Goal: Check status: Check status

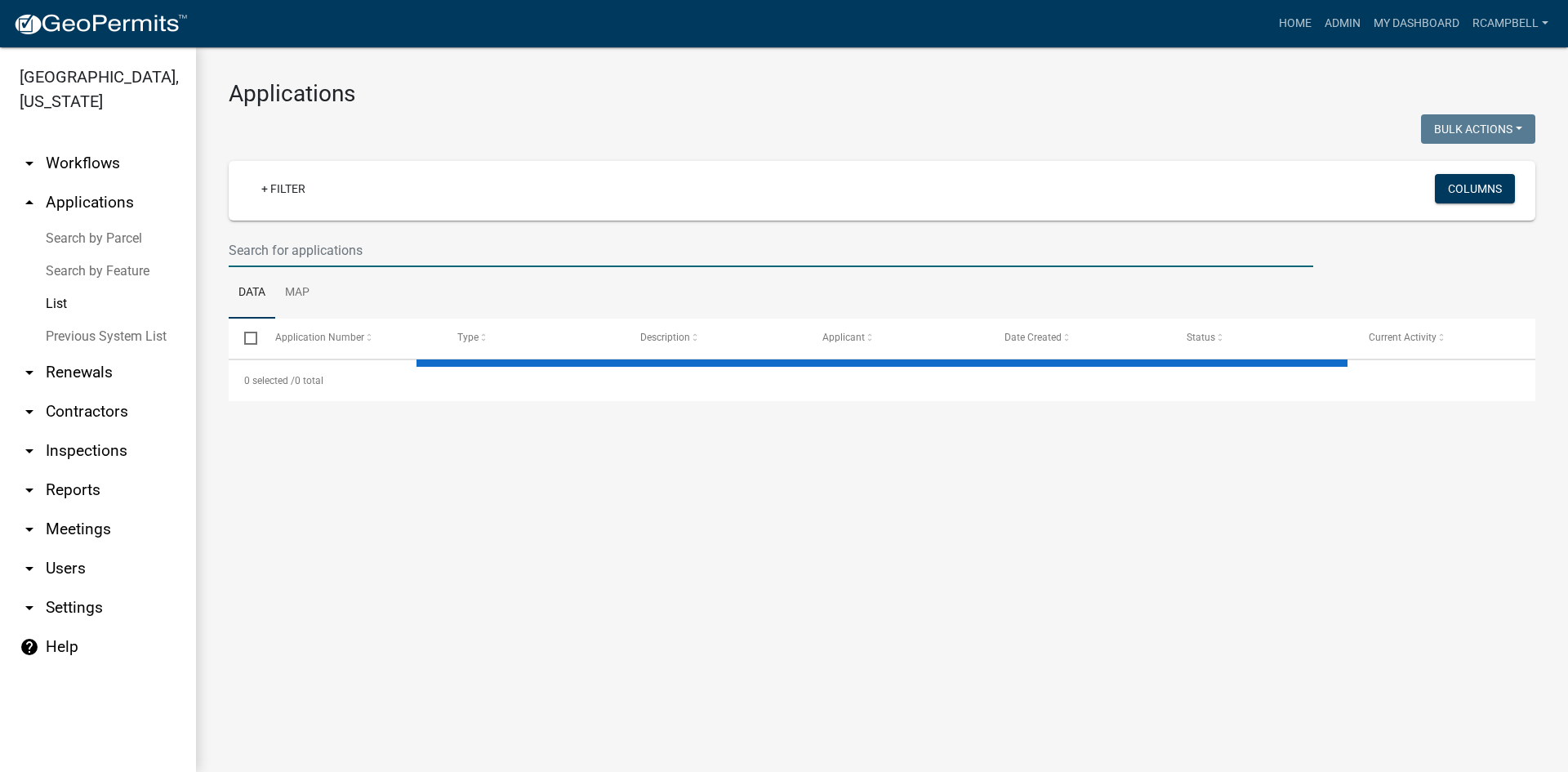
click at [251, 256] on input "text" at bounding box center [771, 249] width 1085 height 33
select select "3: 100"
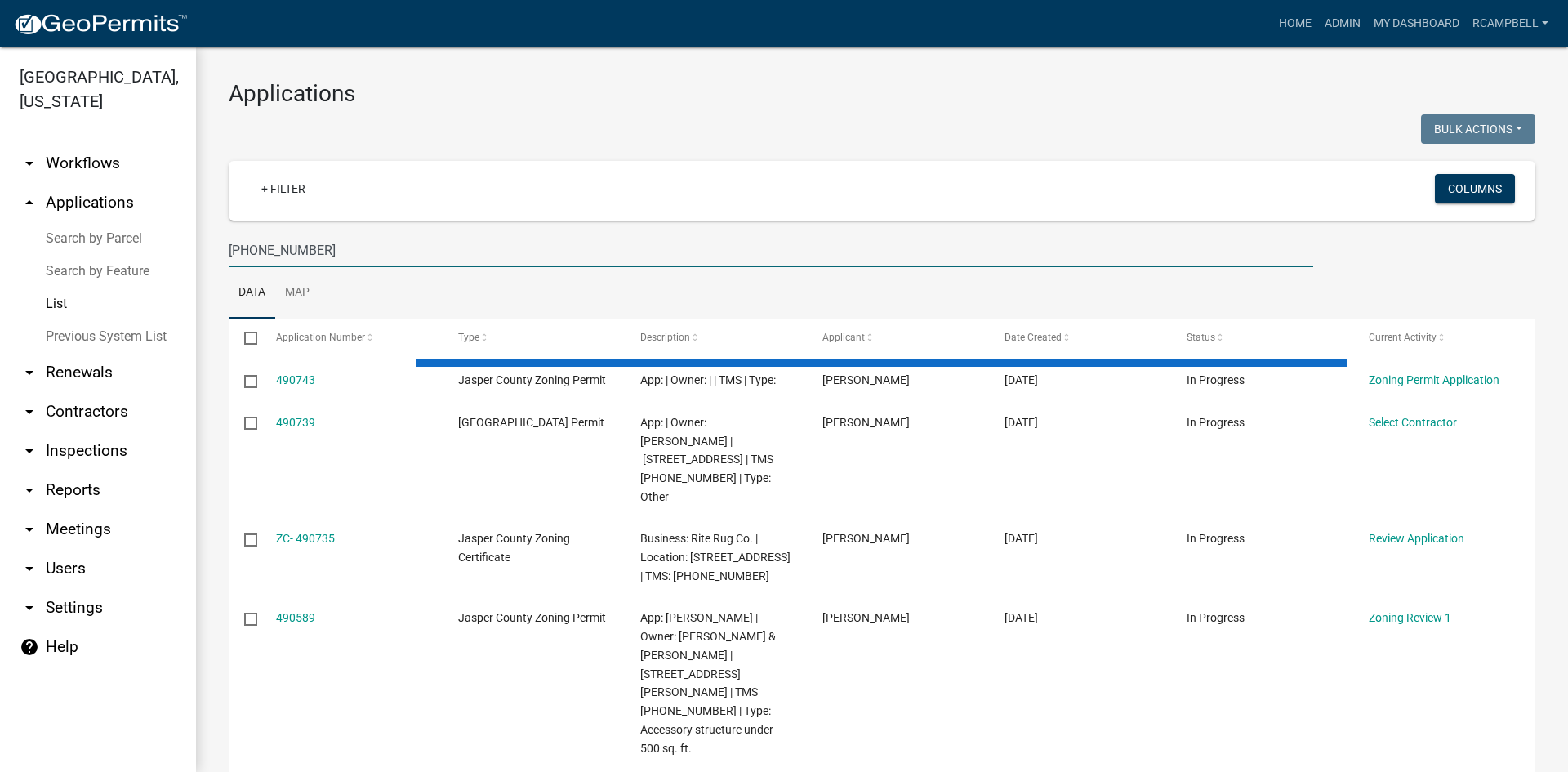
type input "070-00-00-011"
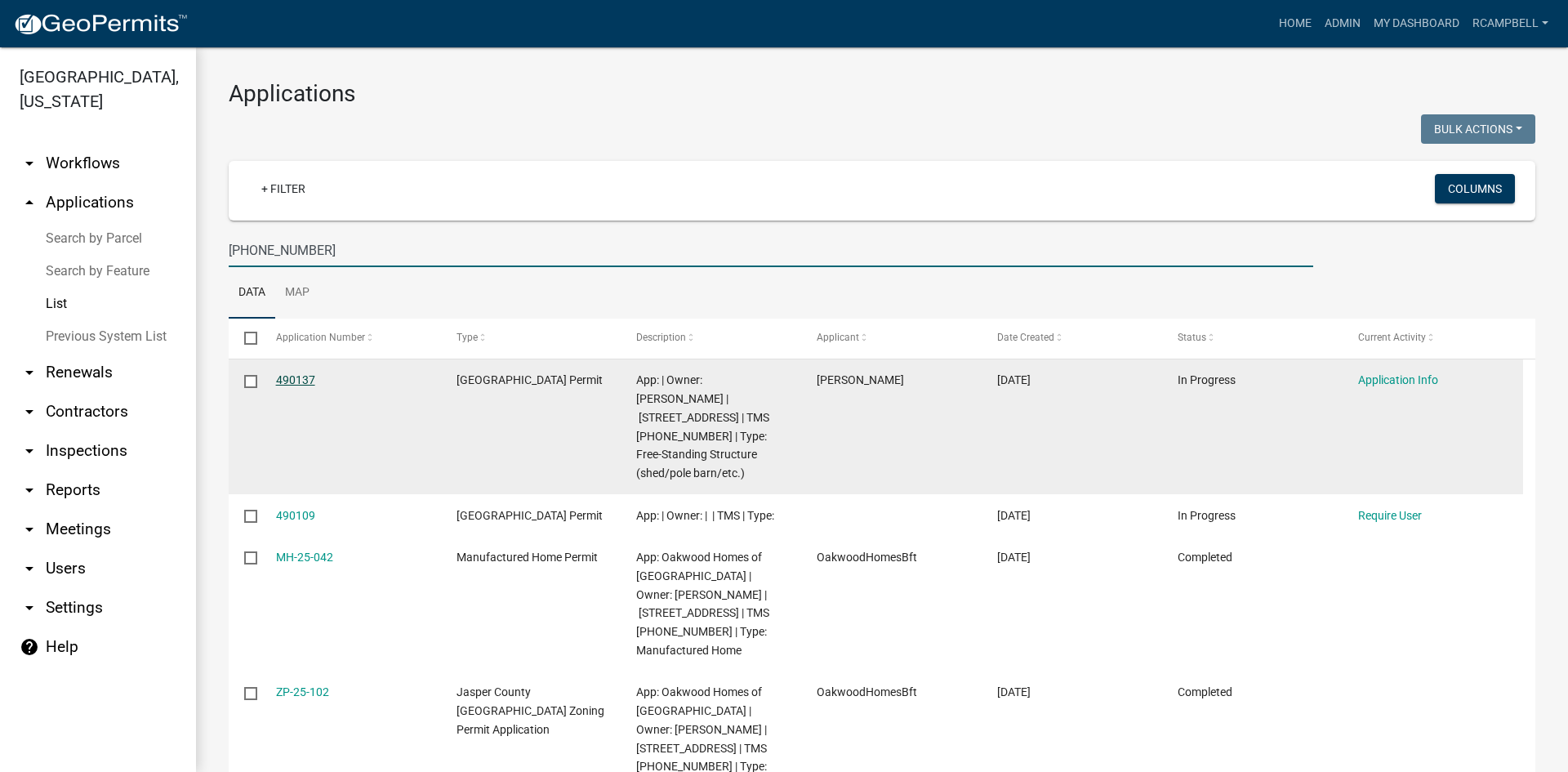
click at [292, 378] on link "490137" at bounding box center [296, 379] width 39 height 13
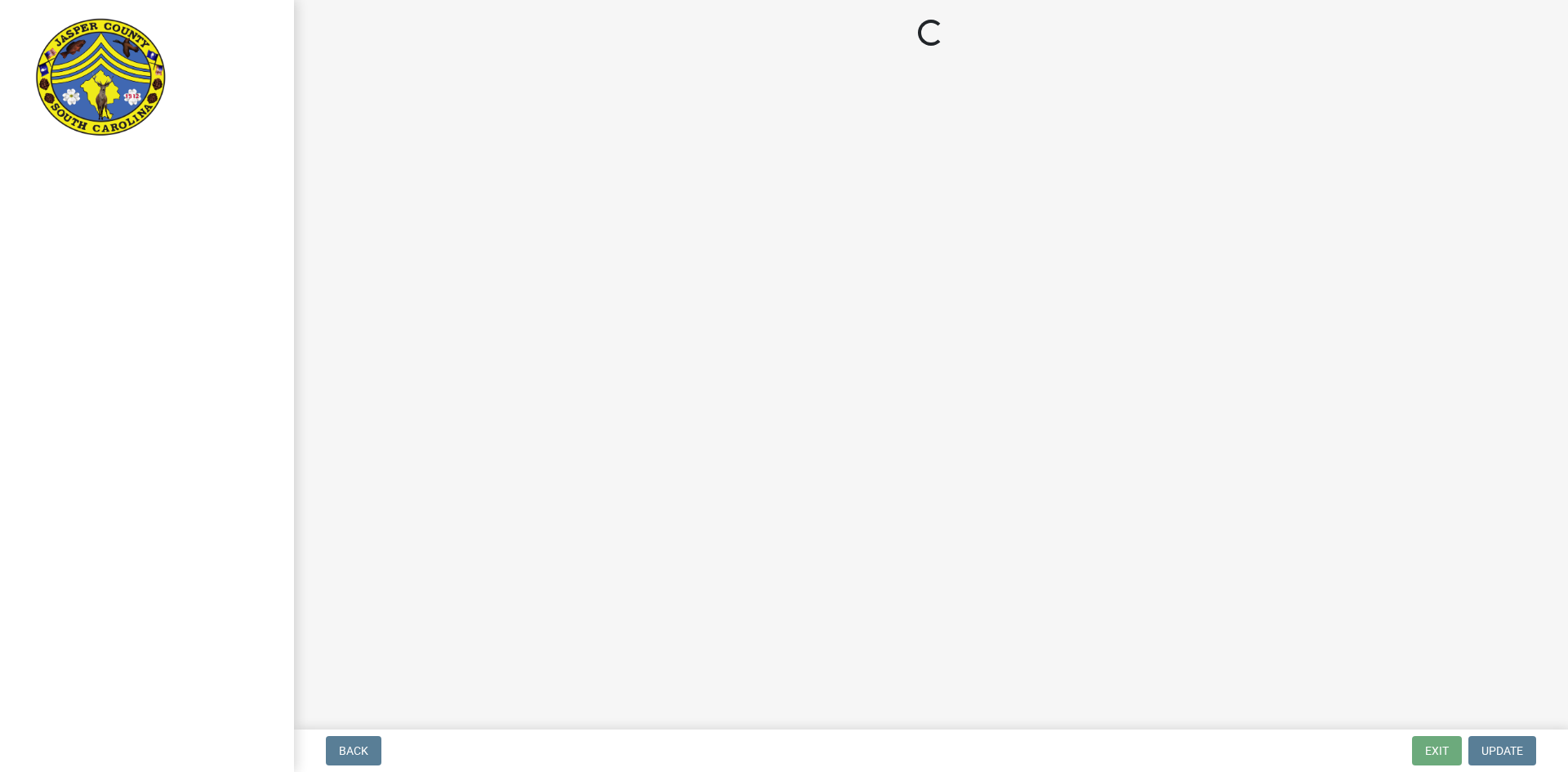
click at [298, 378] on div "Loading..." at bounding box center [784, 386] width 1568 height 772
select select "f53fa719-3ff7-48d2-9eb7-3bbc18bb9995"
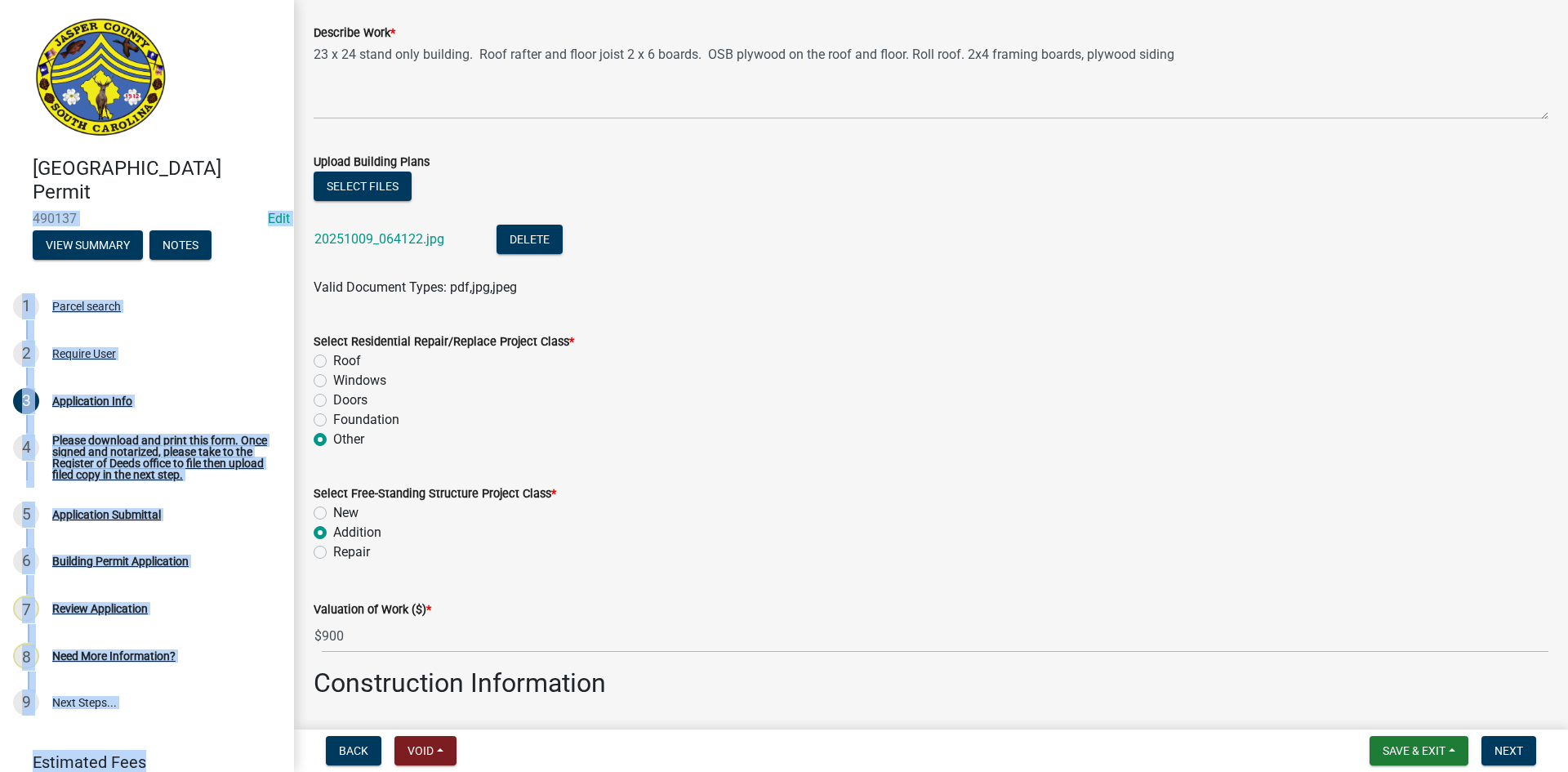
scroll to position [1878, 0]
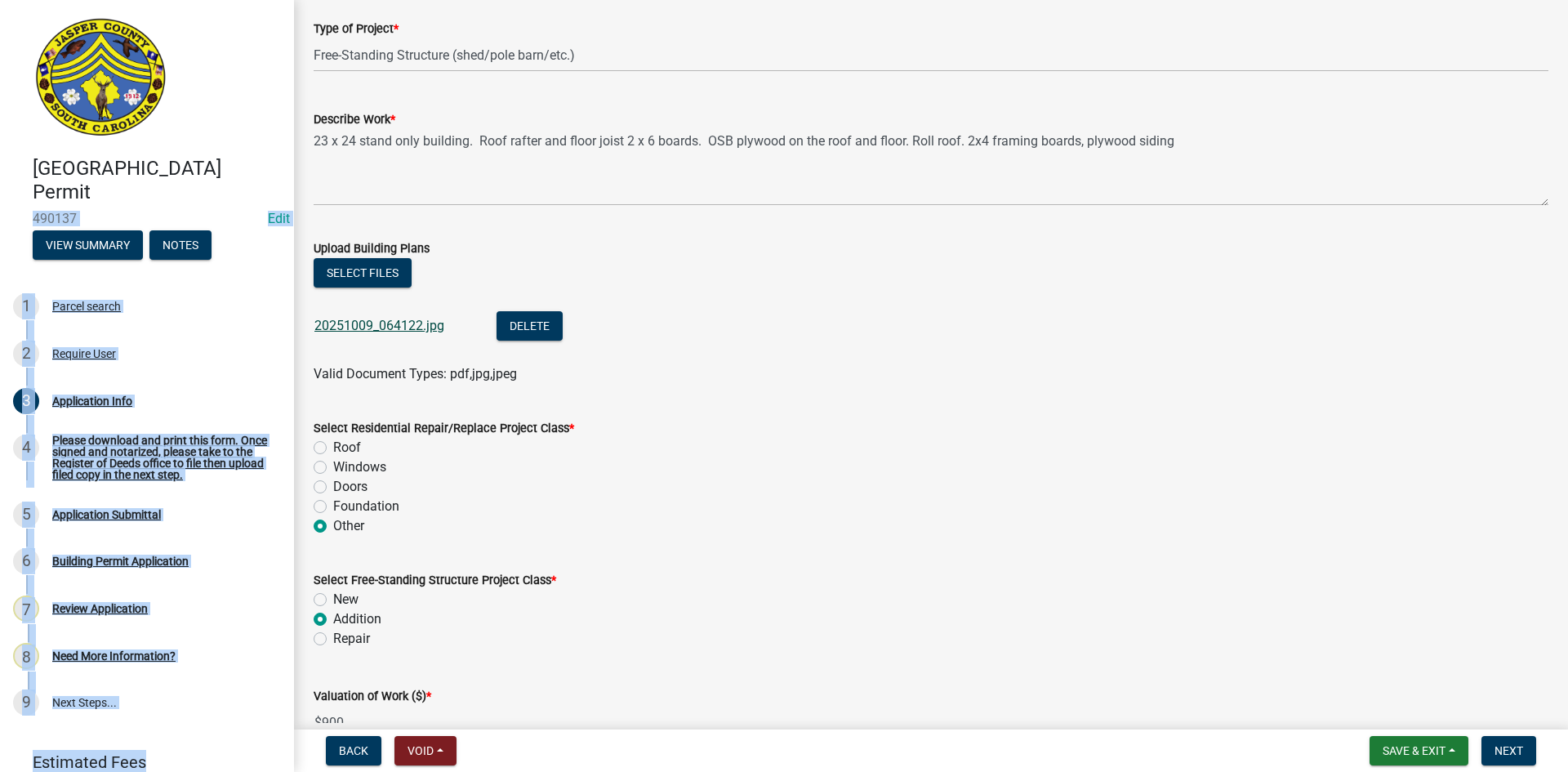
click at [371, 325] on link "20251009_064122.jpg" at bounding box center [379, 325] width 130 height 15
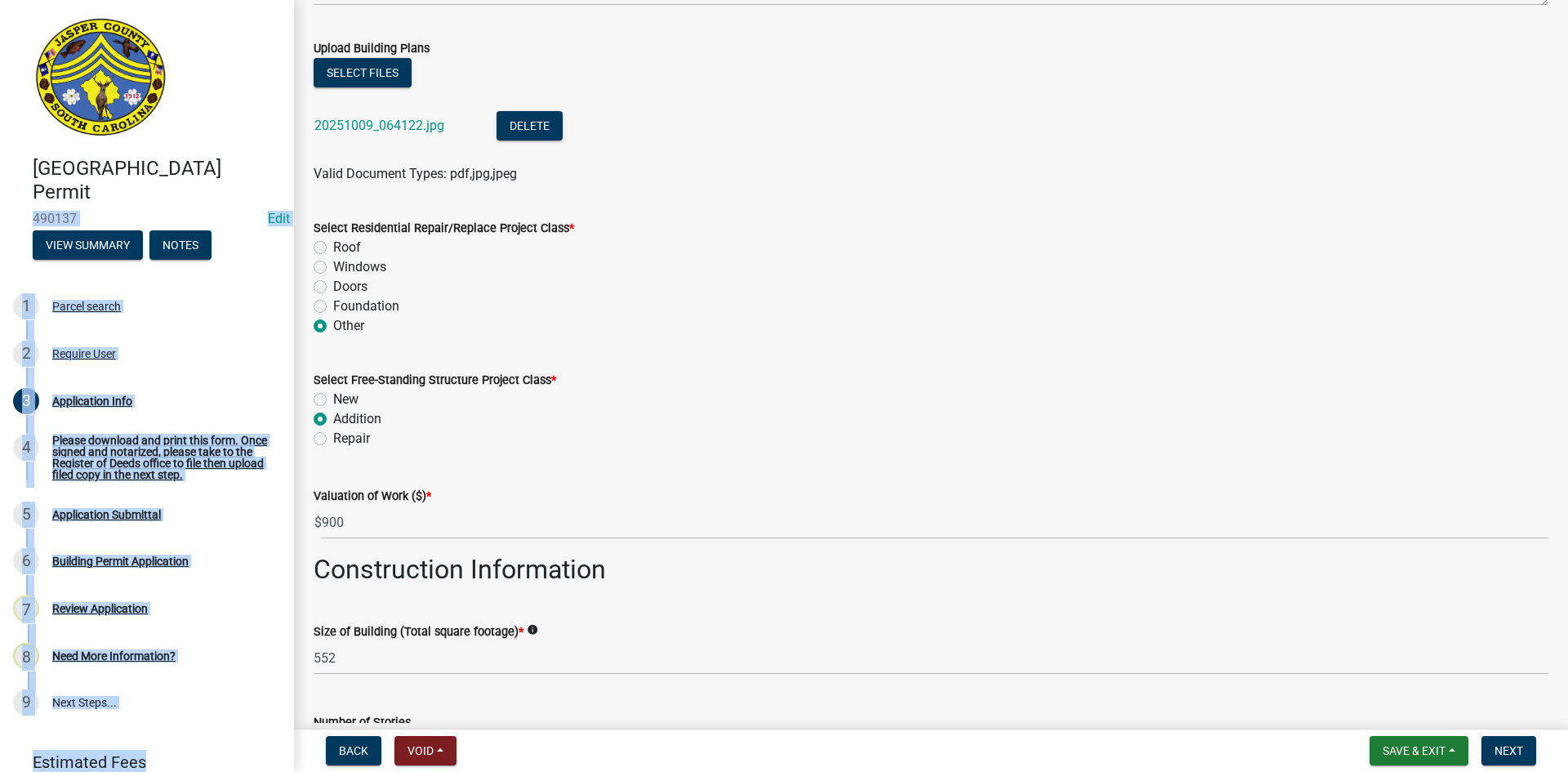
scroll to position [2074, 0]
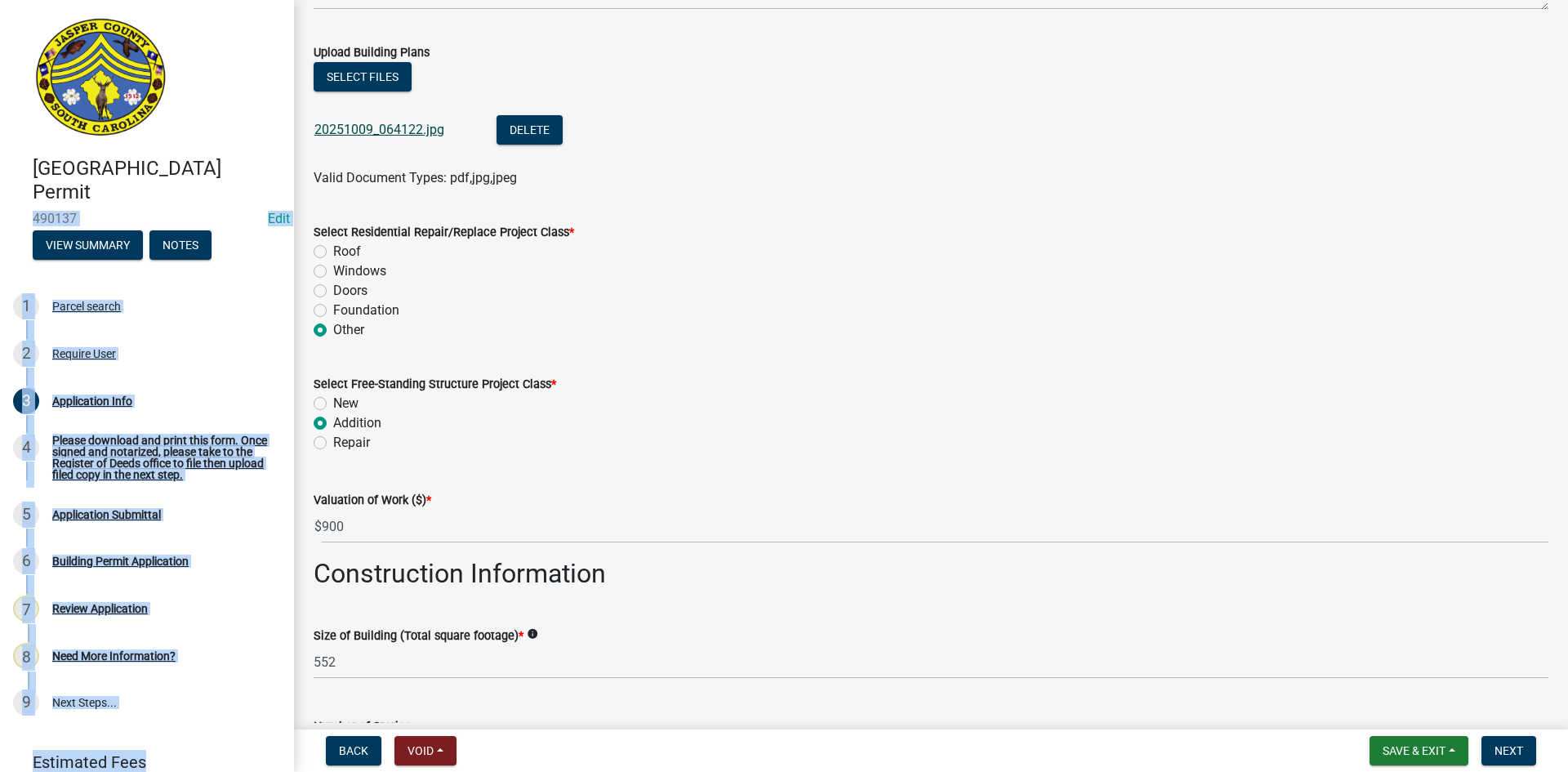
click at [407, 129] on link "20251009_064122.jpg" at bounding box center [379, 129] width 130 height 15
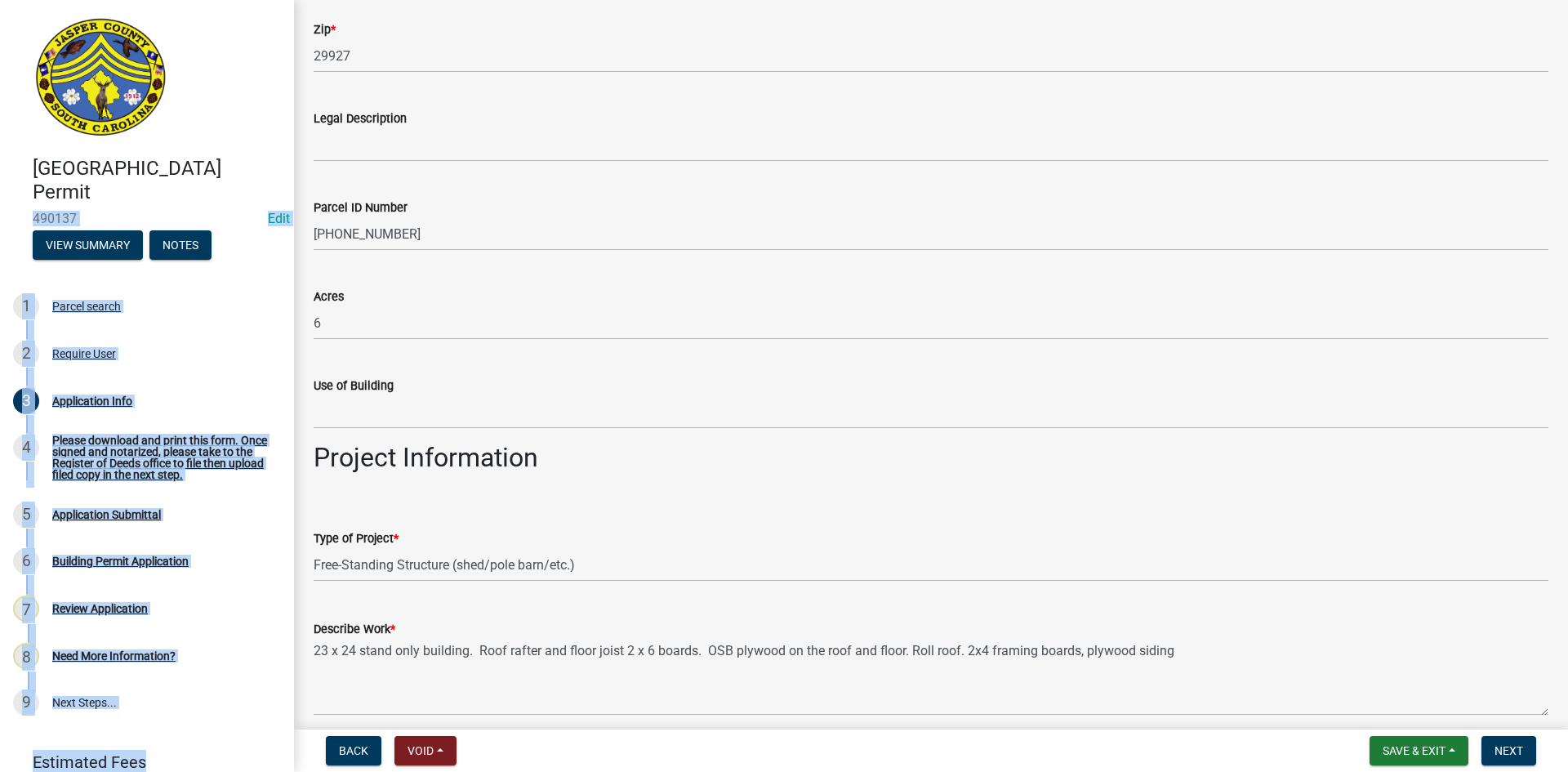
scroll to position [1339, 0]
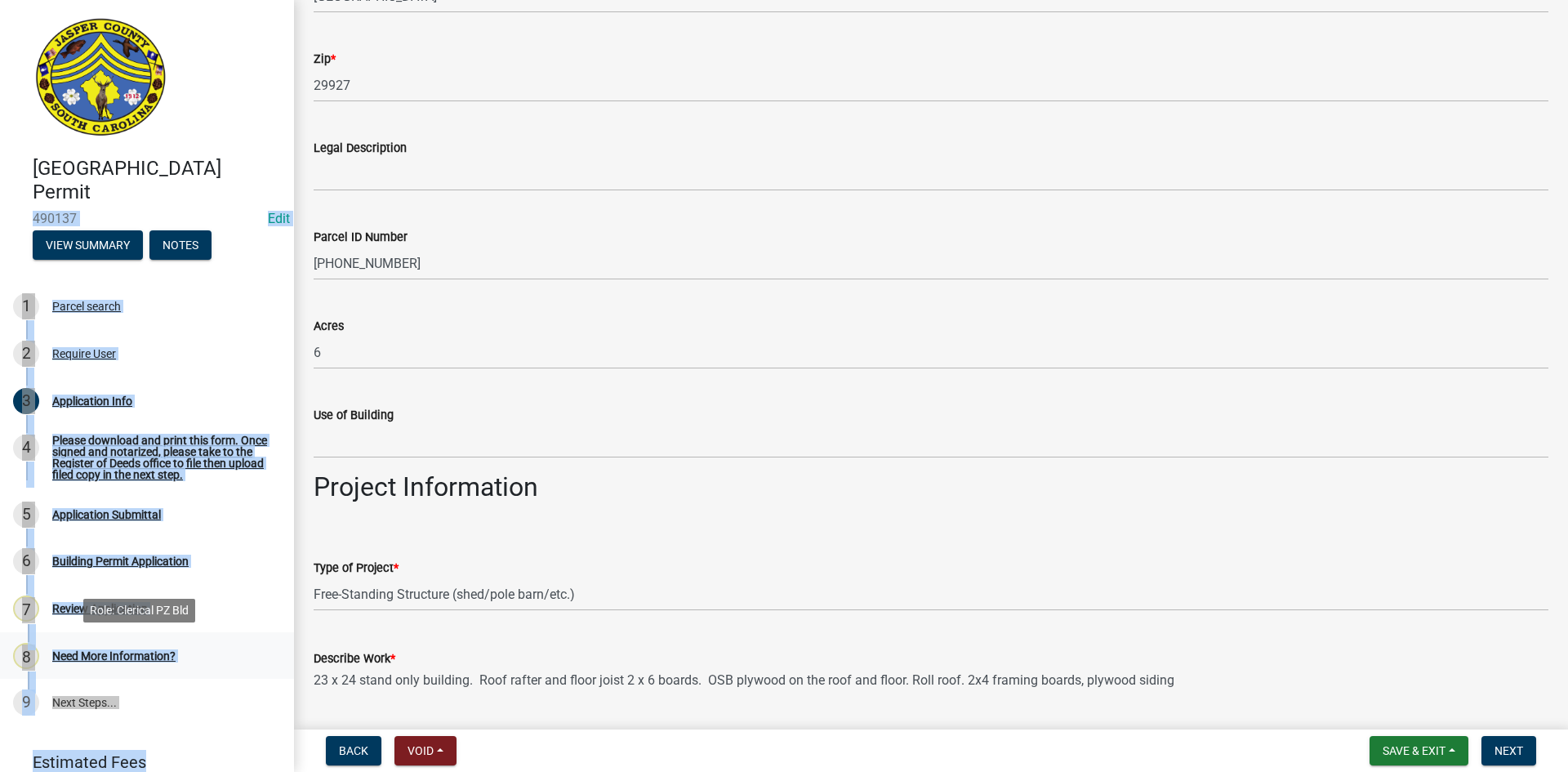
click at [163, 656] on div "Need More Information?" at bounding box center [114, 655] width 124 height 12
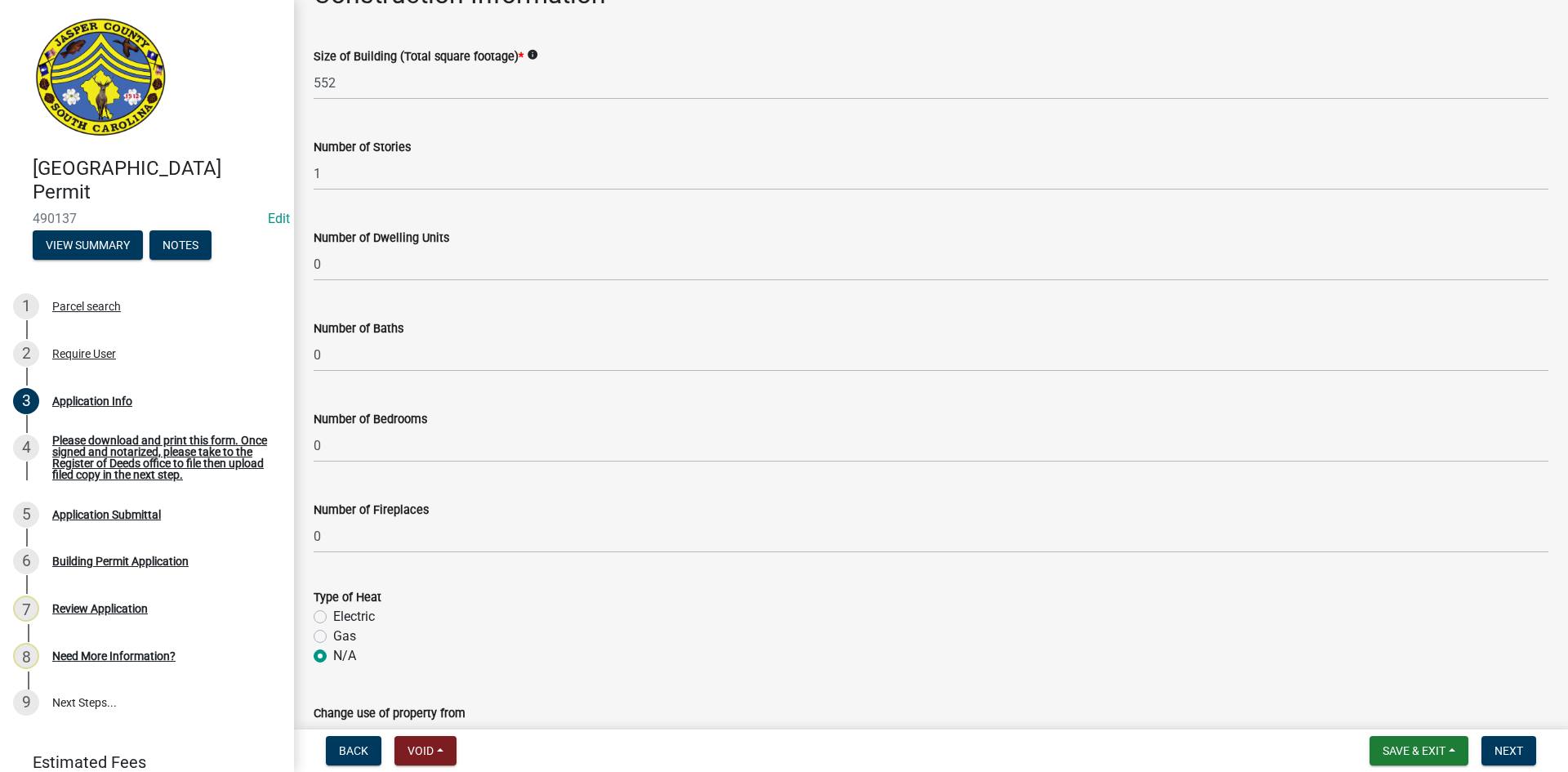
scroll to position [2891, 0]
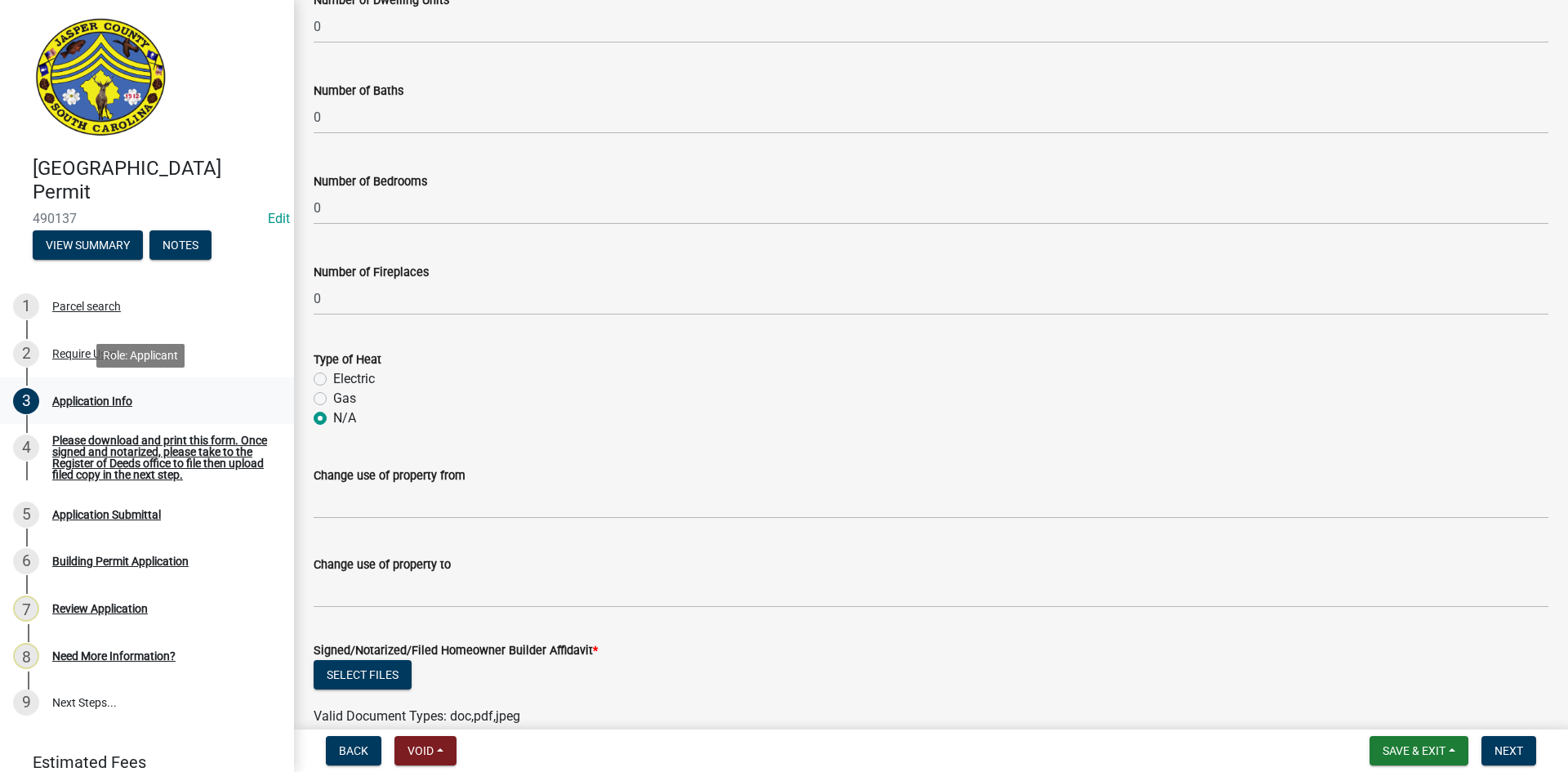
click at [86, 400] on div "Application Info" at bounding box center [91, 401] width 80 height 12
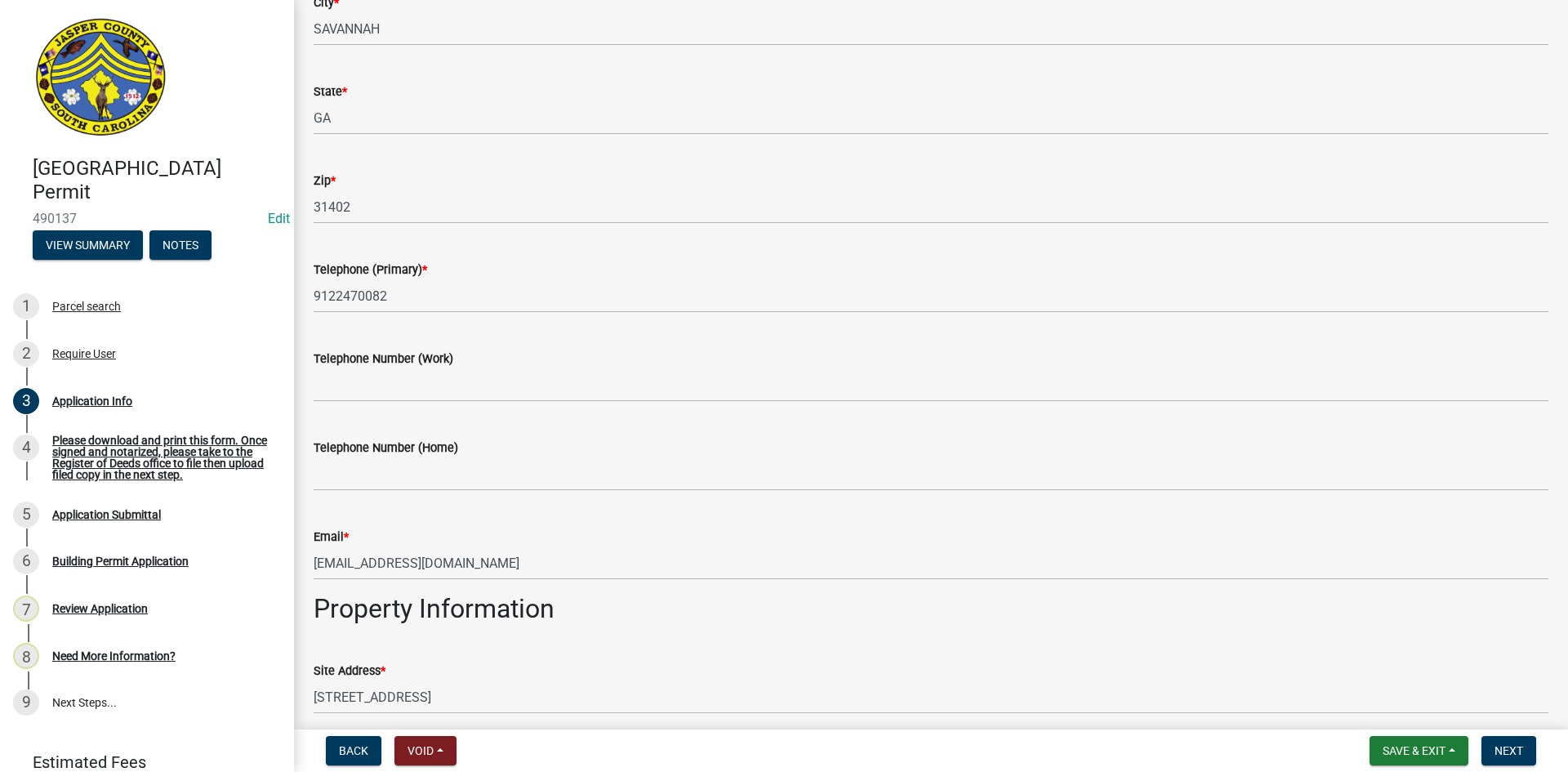
scroll to position [571, 0]
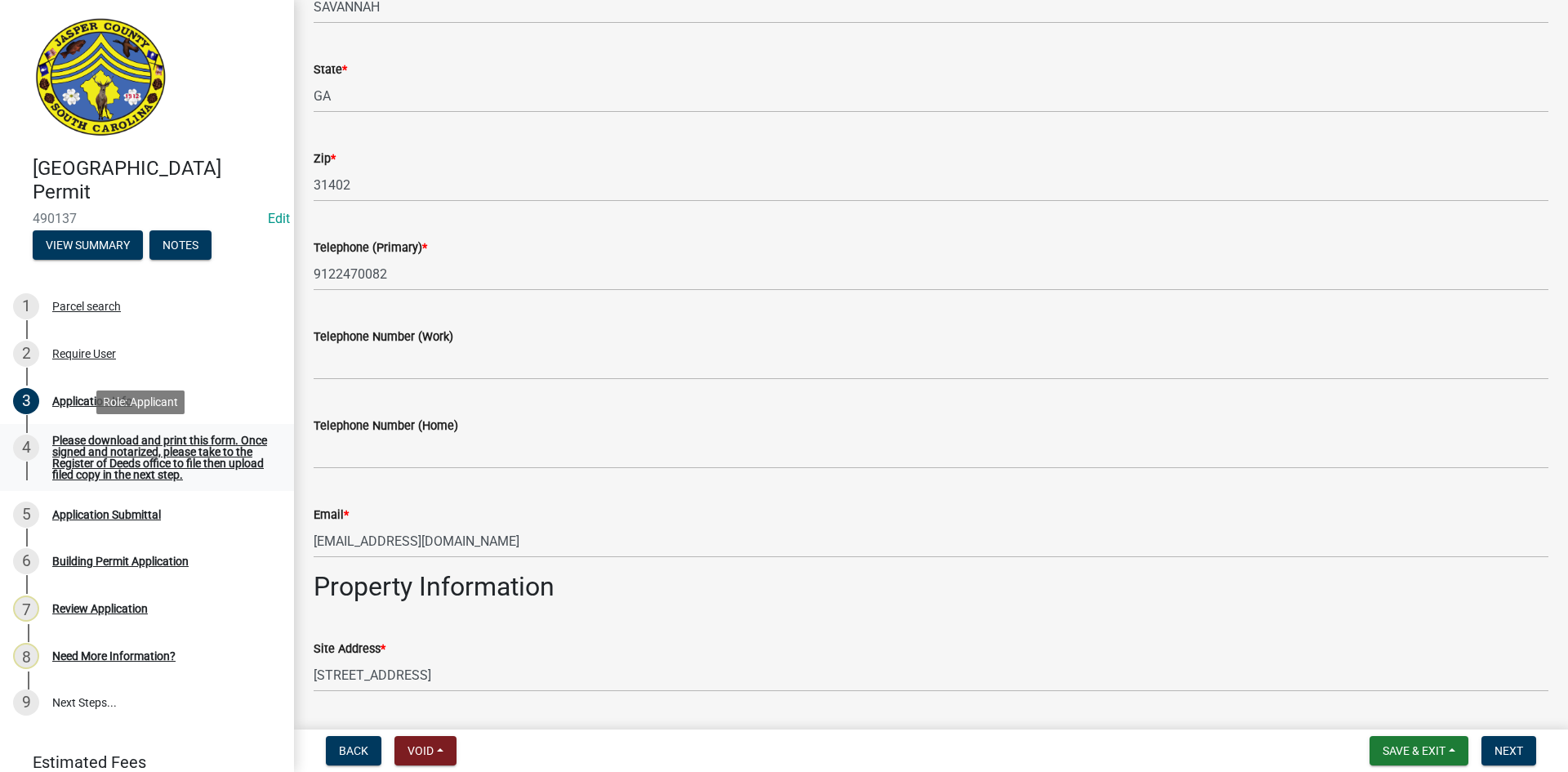
click at [195, 477] on div "Please download and print this form. Once signed and notarized, please take to …" at bounding box center [160, 456] width 215 height 46
click at [133, 403] on div "3 Application Info" at bounding box center [141, 401] width 255 height 26
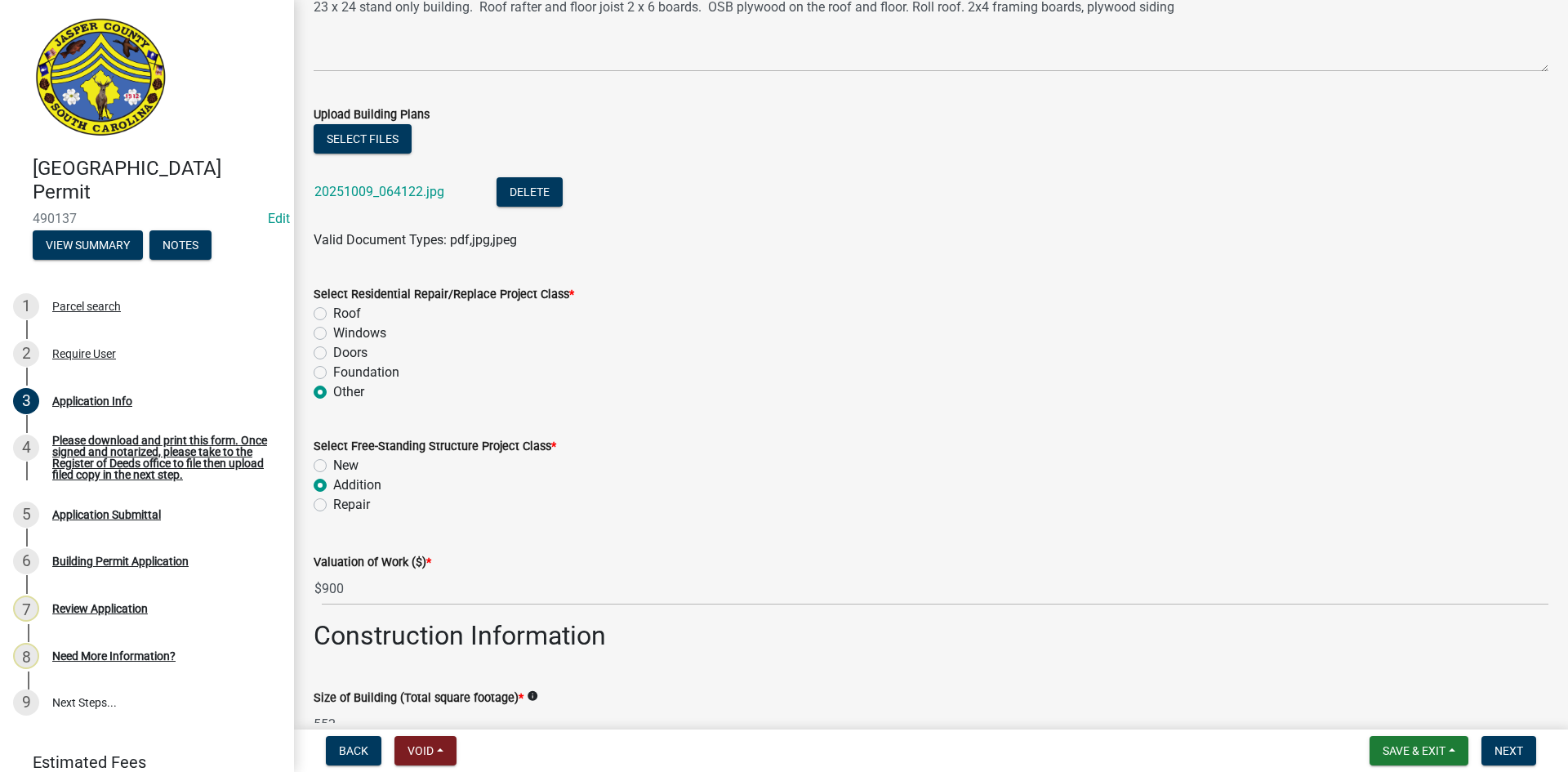
scroll to position [1960, 0]
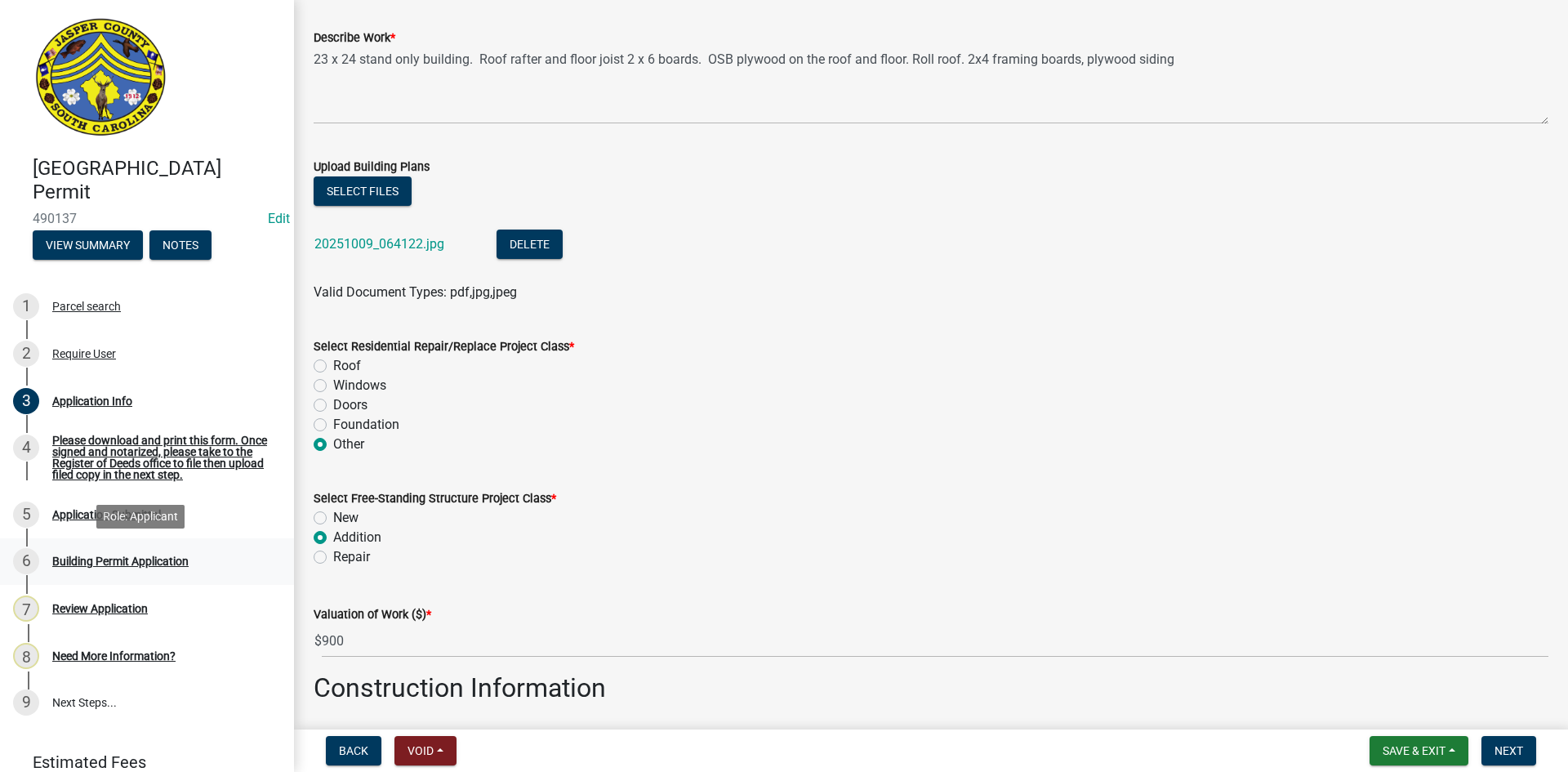
click at [96, 568] on div "6 Building Permit Application" at bounding box center [141, 560] width 255 height 26
click at [96, 566] on div "Building Permit Application" at bounding box center [120, 560] width 136 height 12
click at [99, 567] on div "Building Permit Application" at bounding box center [120, 560] width 136 height 12
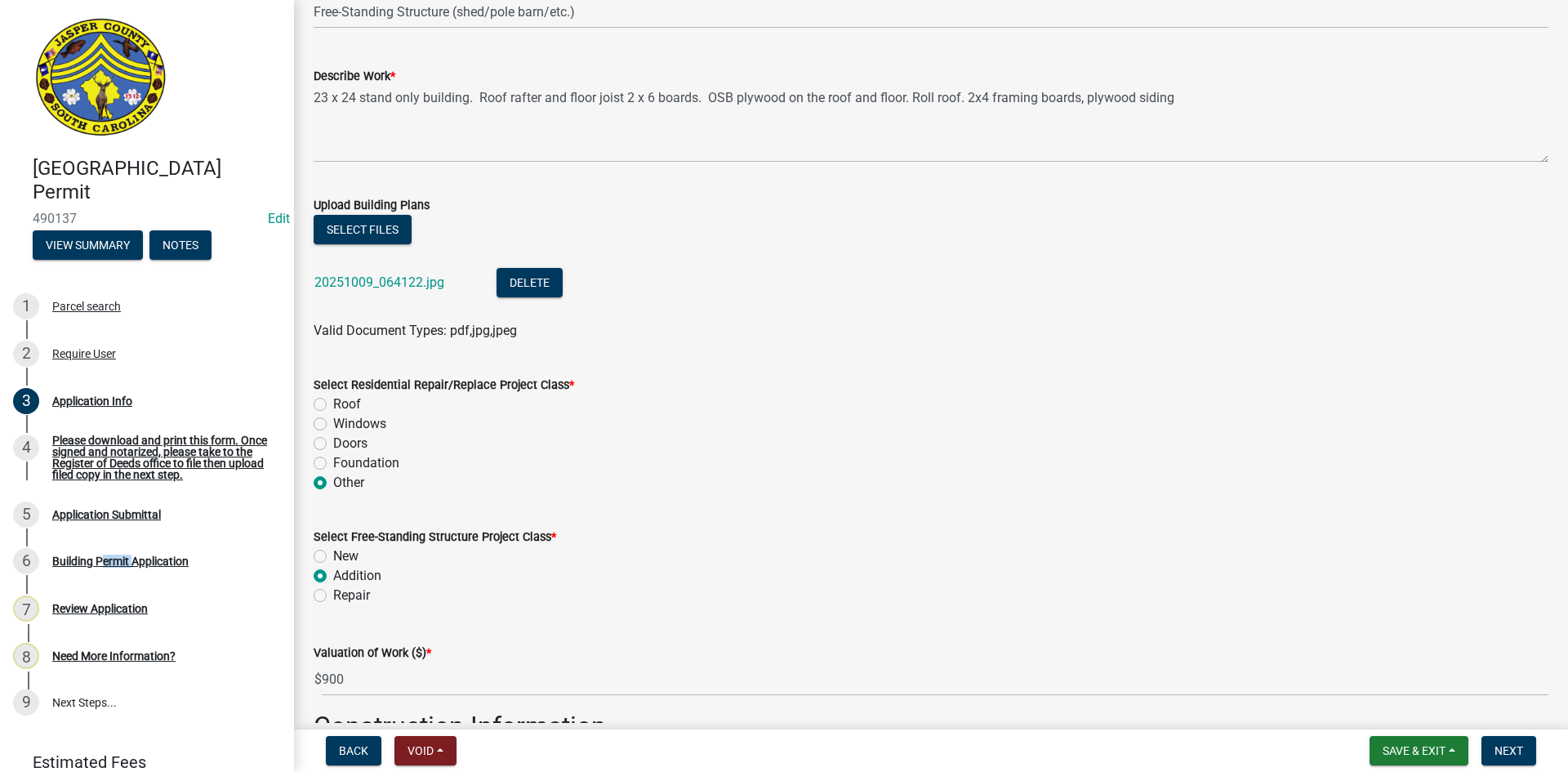
scroll to position [1911, 0]
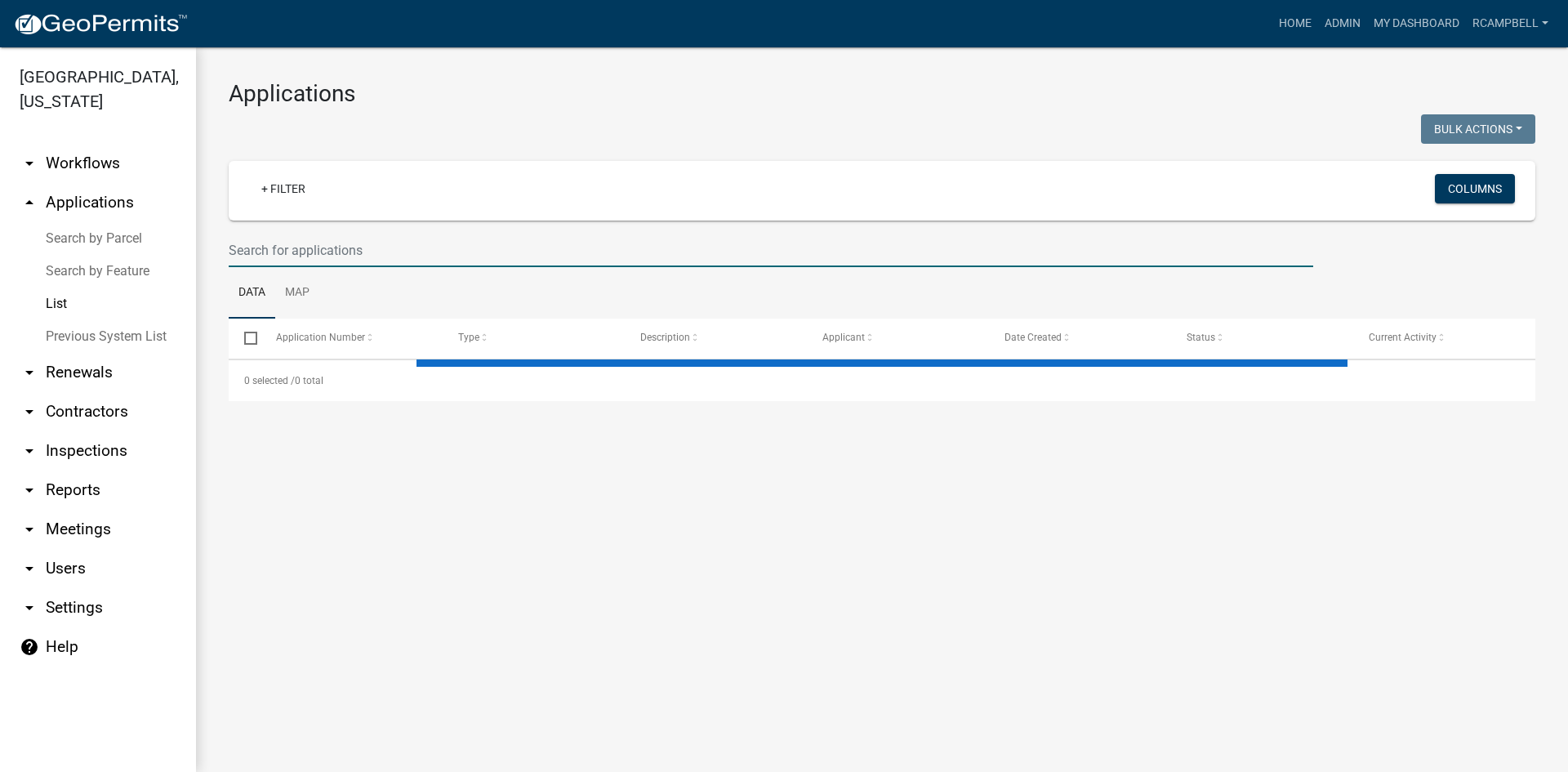
click at [306, 251] on input "text" at bounding box center [771, 249] width 1085 height 33
select select "3: 100"
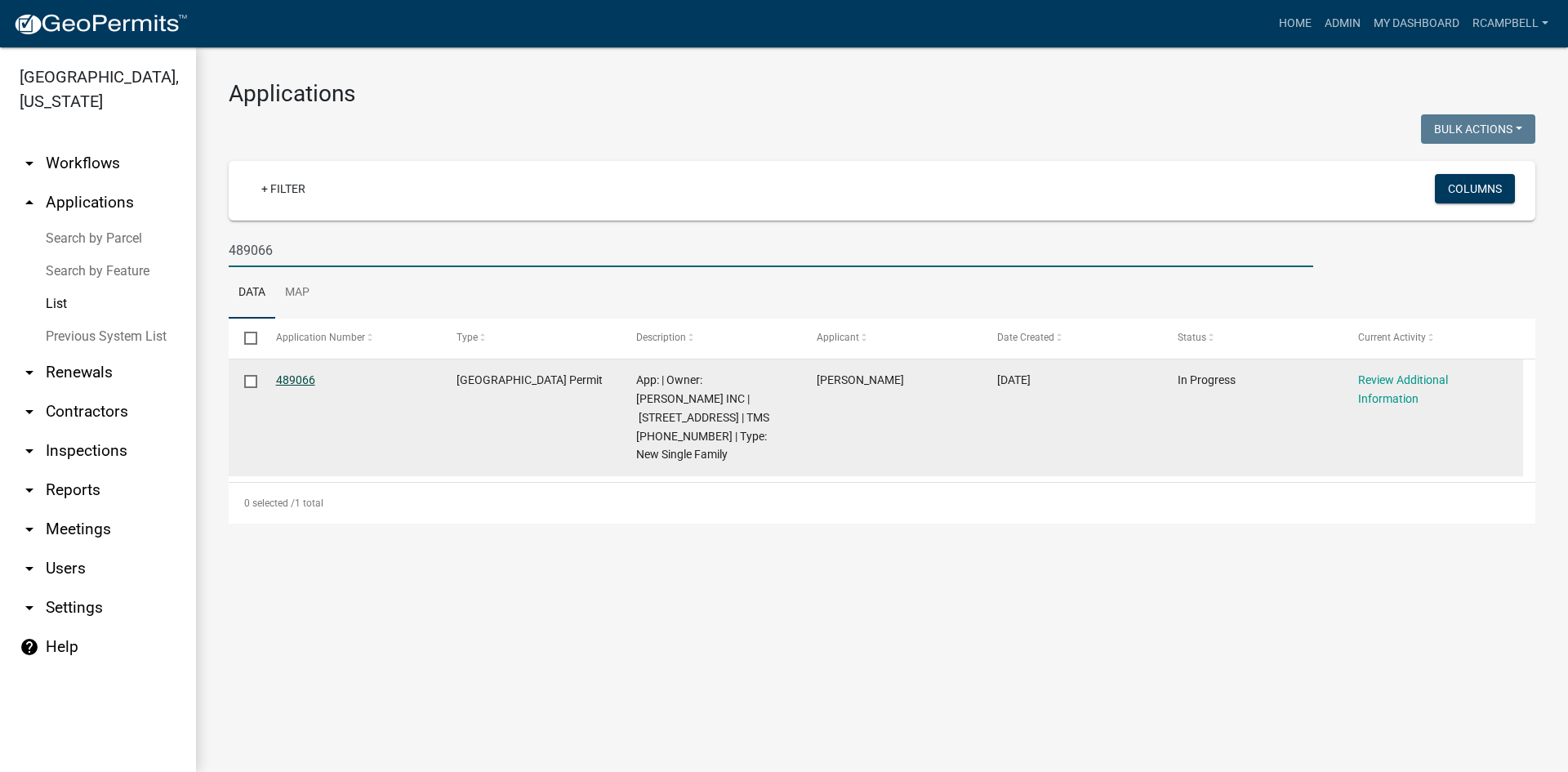
type input "489066"
click at [301, 381] on link "489066" at bounding box center [296, 379] width 39 height 13
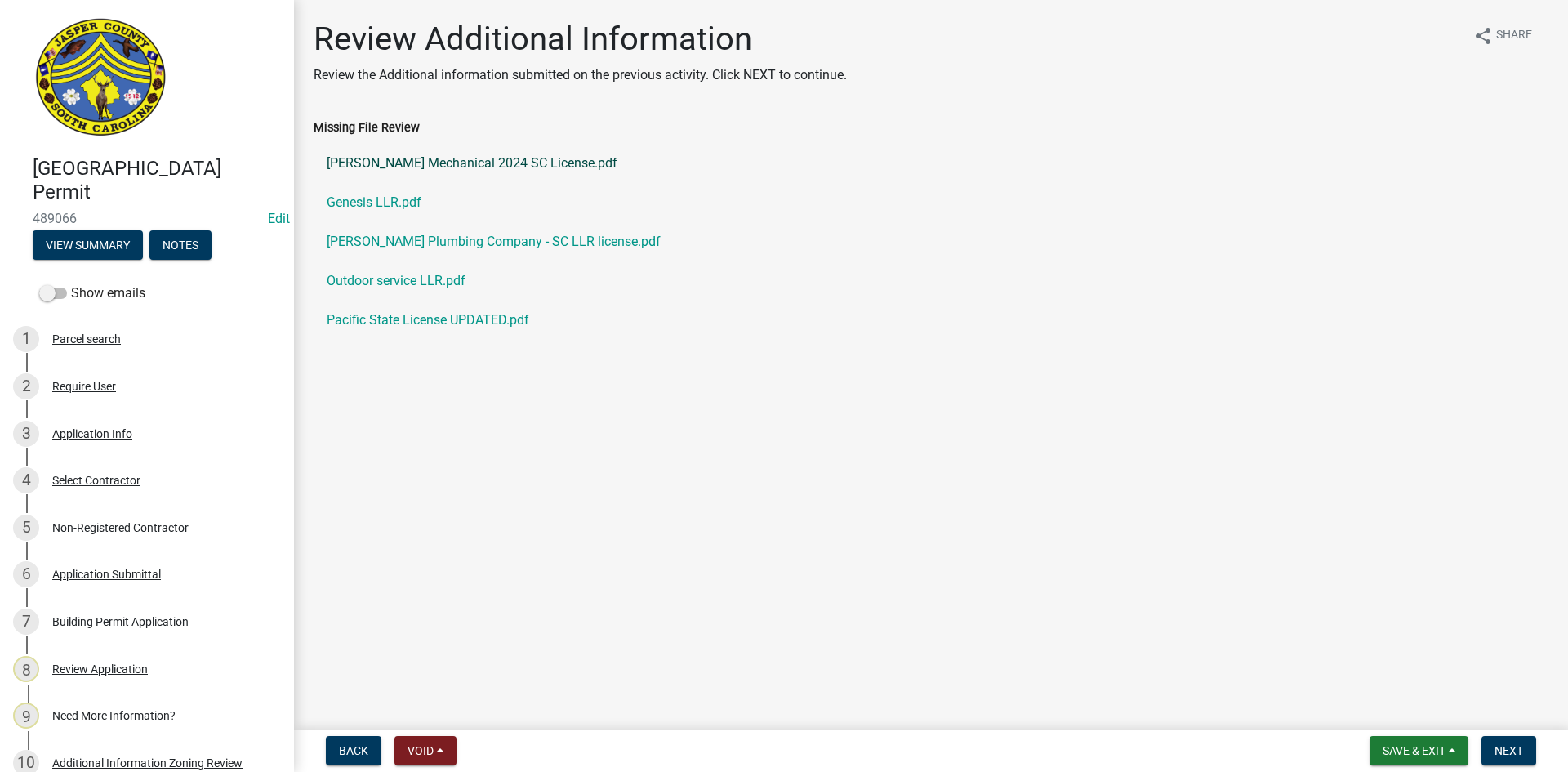
click at [392, 167] on link "Caryl Mechanical 2024 SC License.pdf" at bounding box center [931, 163] width 1235 height 39
click at [385, 203] on link "Genesis LLR.pdf" at bounding box center [931, 203] width 1235 height 39
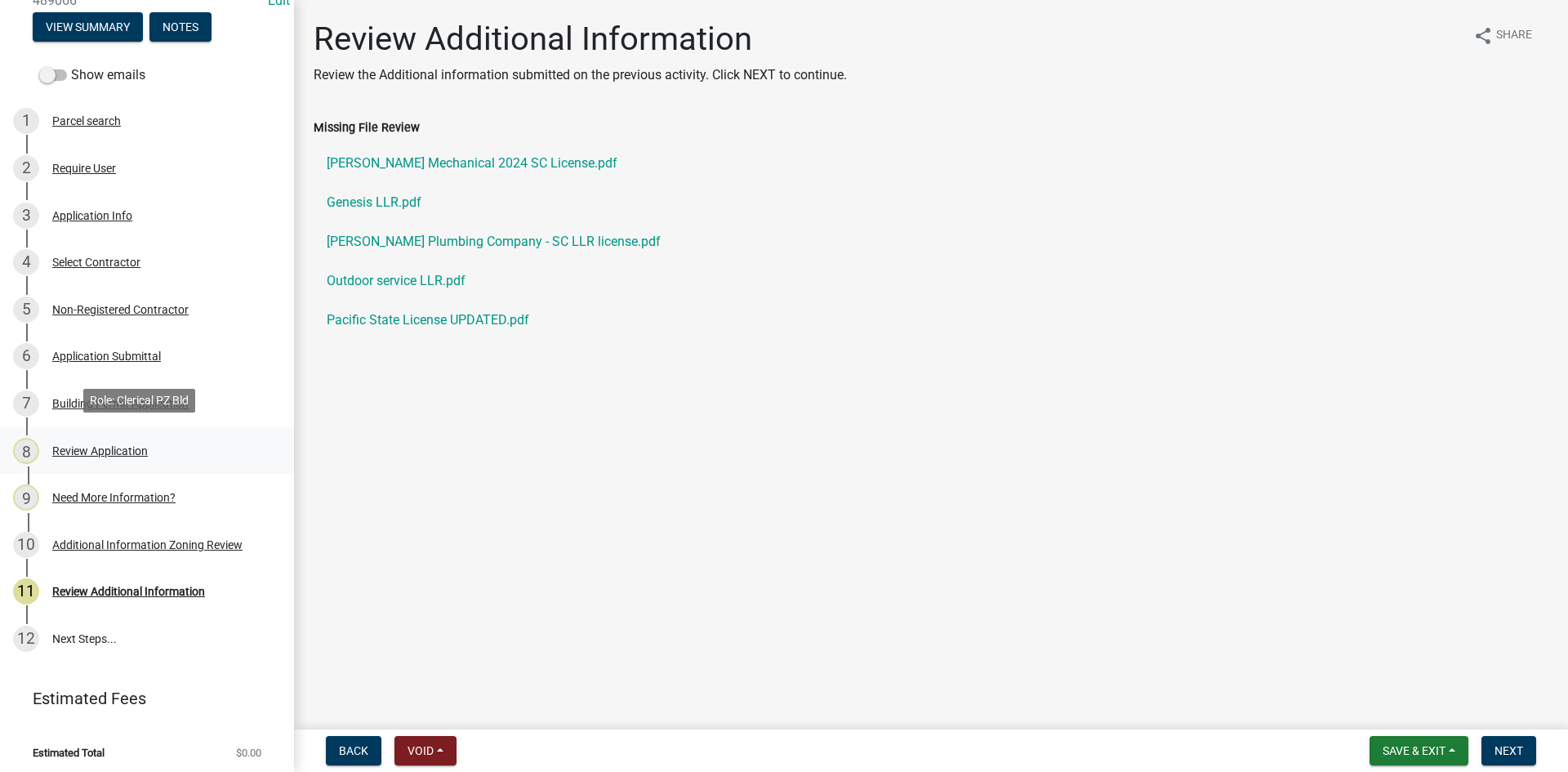
scroll to position [224, 0]
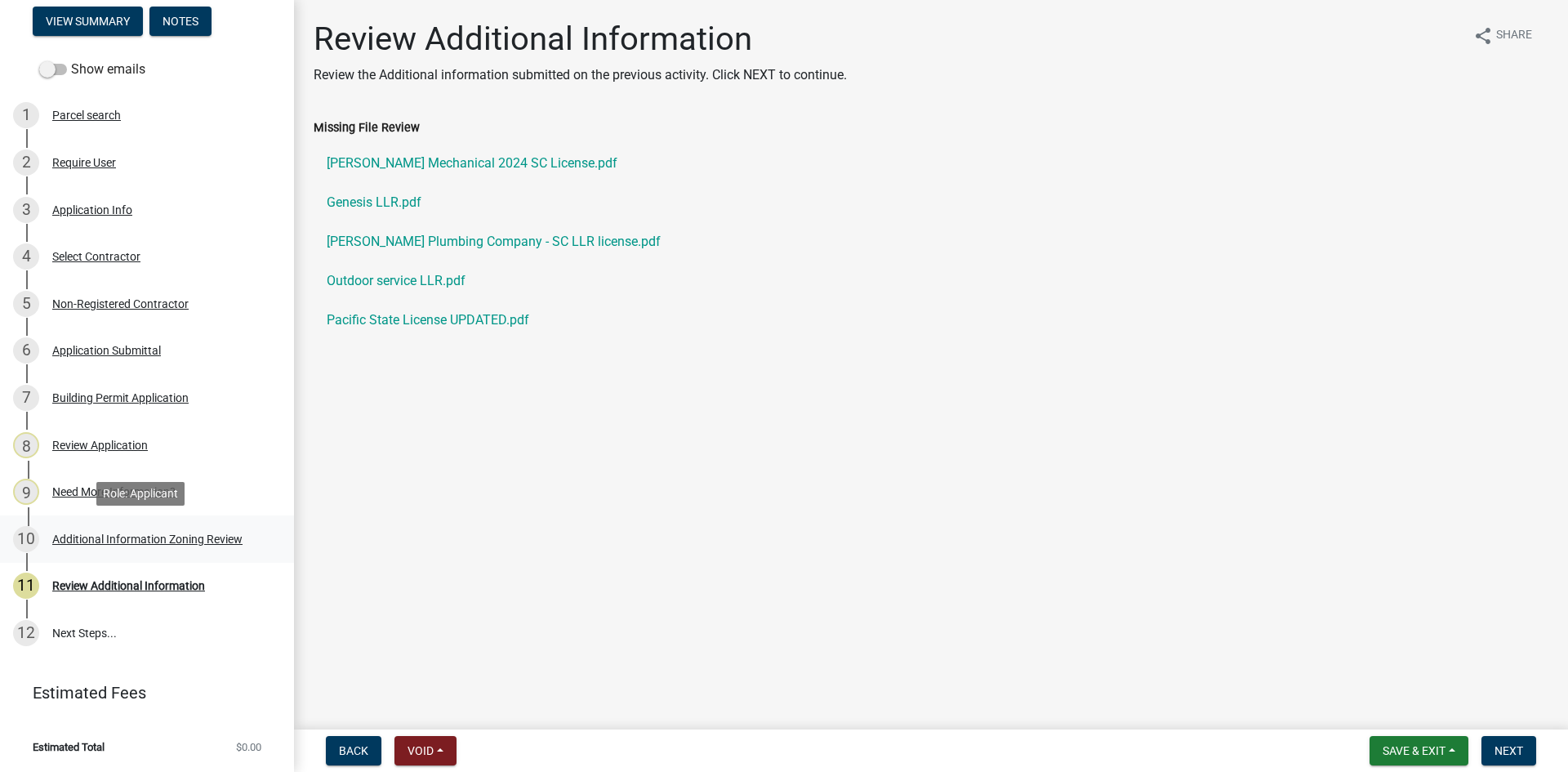
click at [122, 533] on div "Additional Information Zoning Review" at bounding box center [147, 539] width 190 height 12
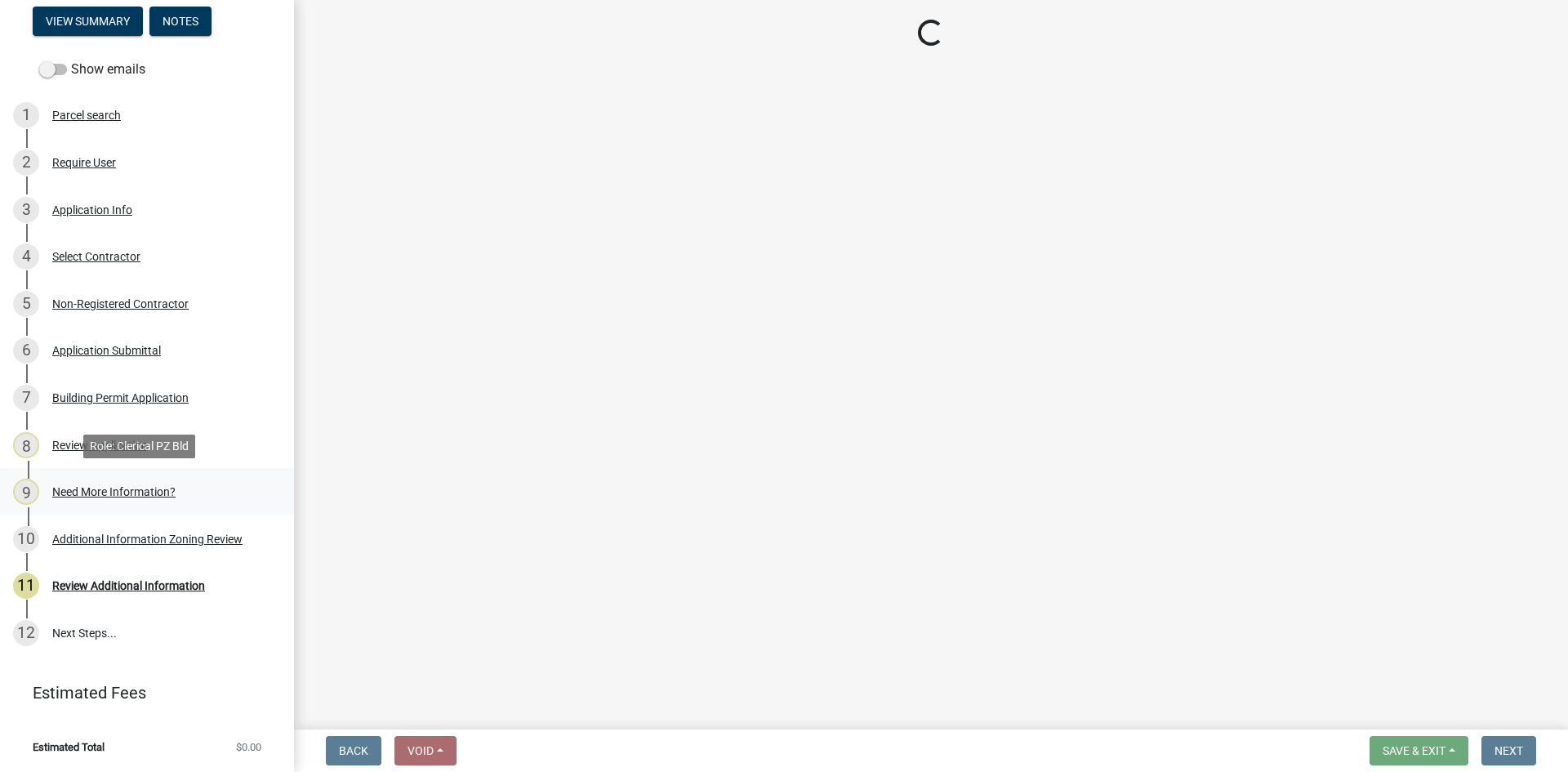
click at [99, 490] on div "Need More Information?" at bounding box center [114, 491] width 124 height 12
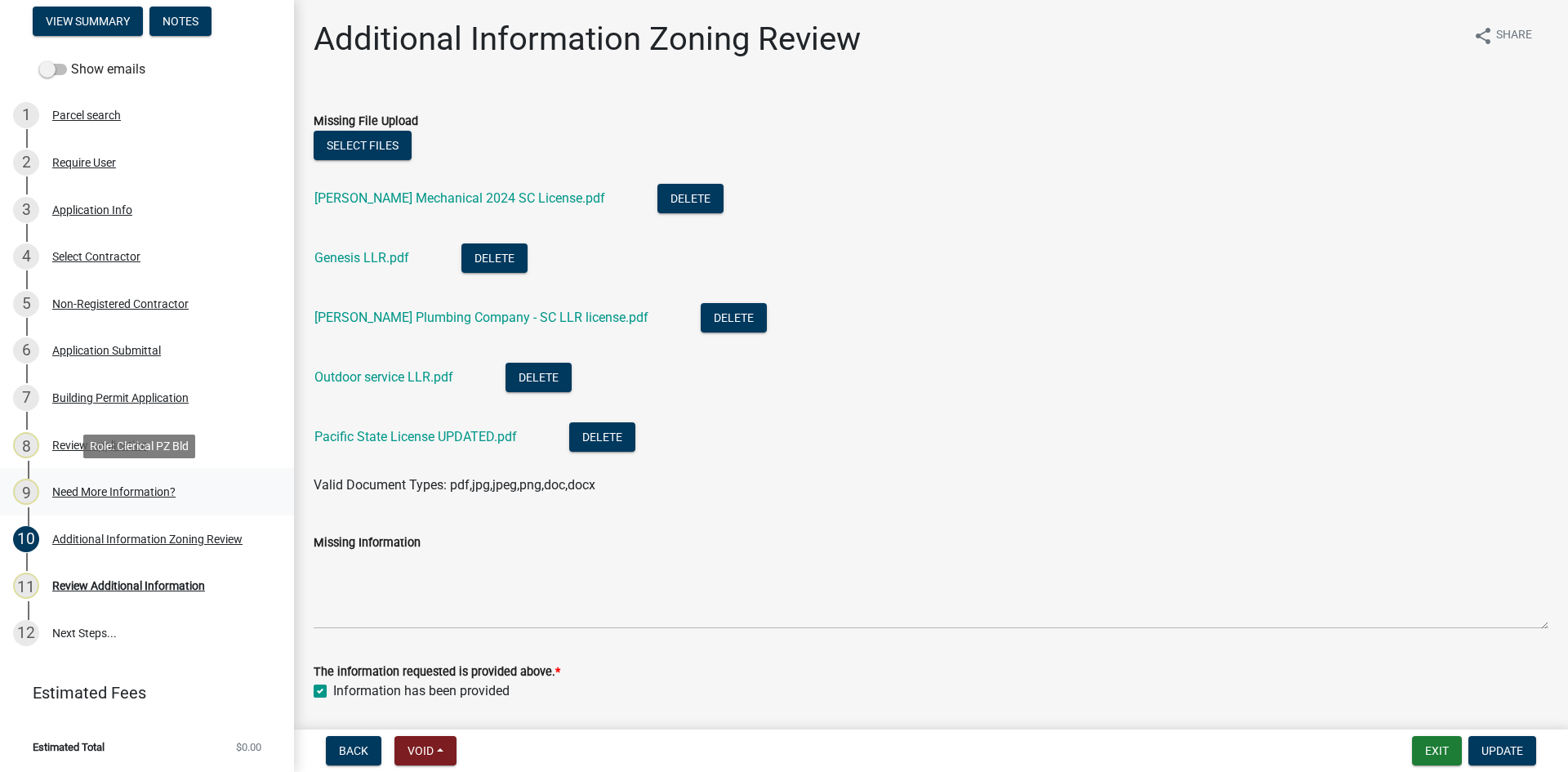
click at [99, 490] on div "Need More Information?" at bounding box center [114, 491] width 124 height 12
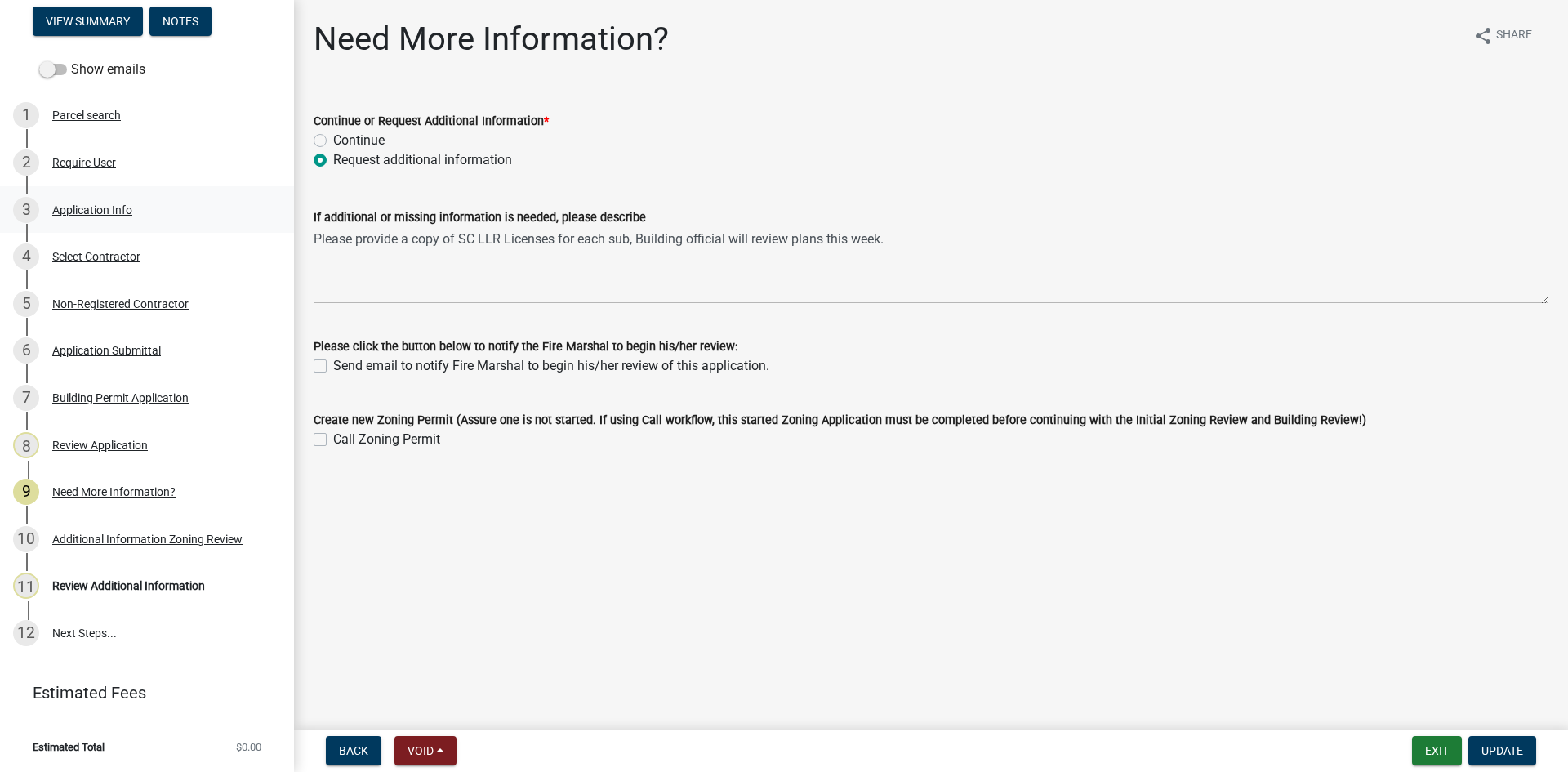
click at [104, 214] on div "Application Info" at bounding box center [91, 210] width 80 height 12
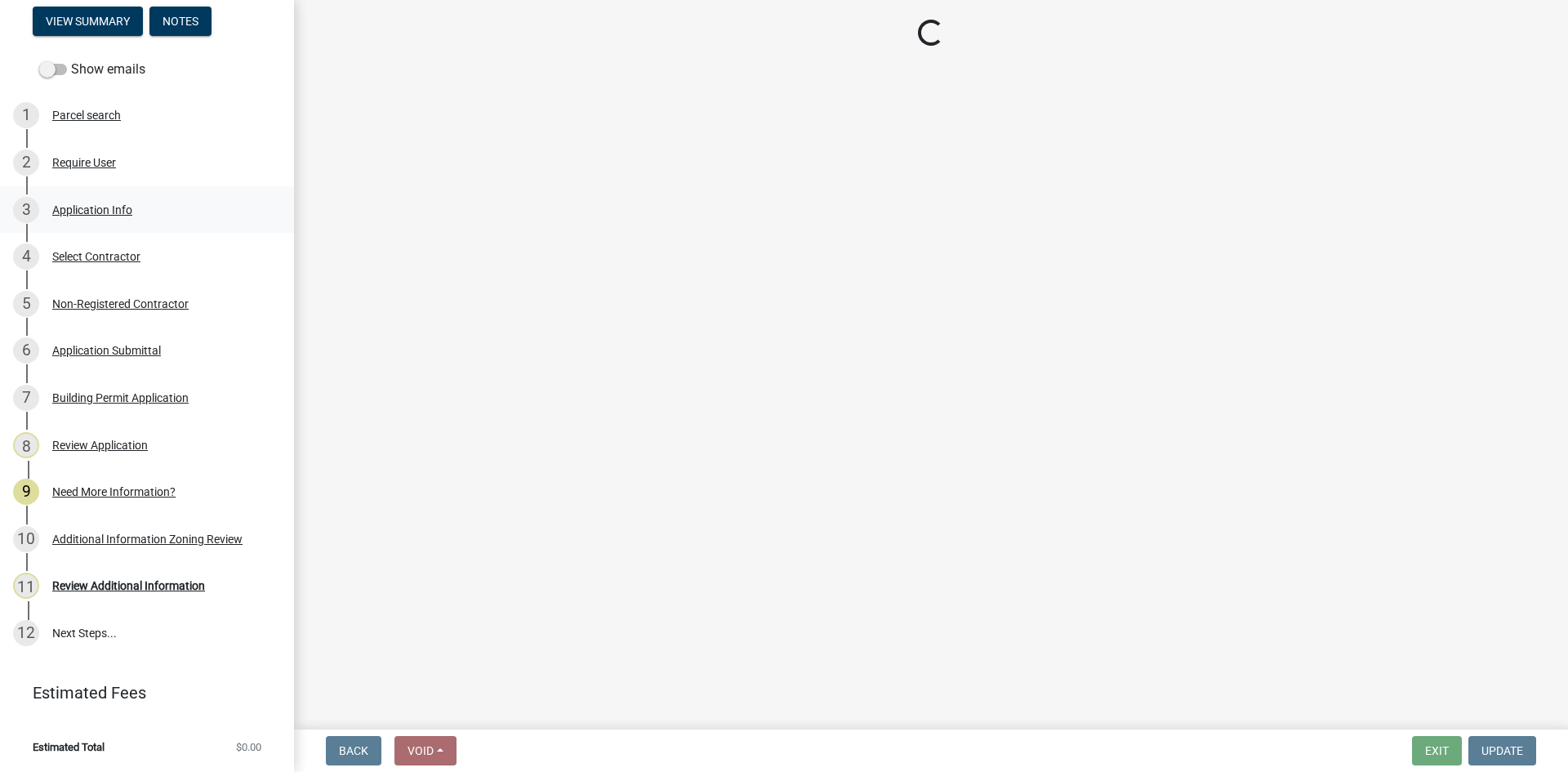
select select "42590599-3c97-479d-b3e9-fbeca9af4fb5"
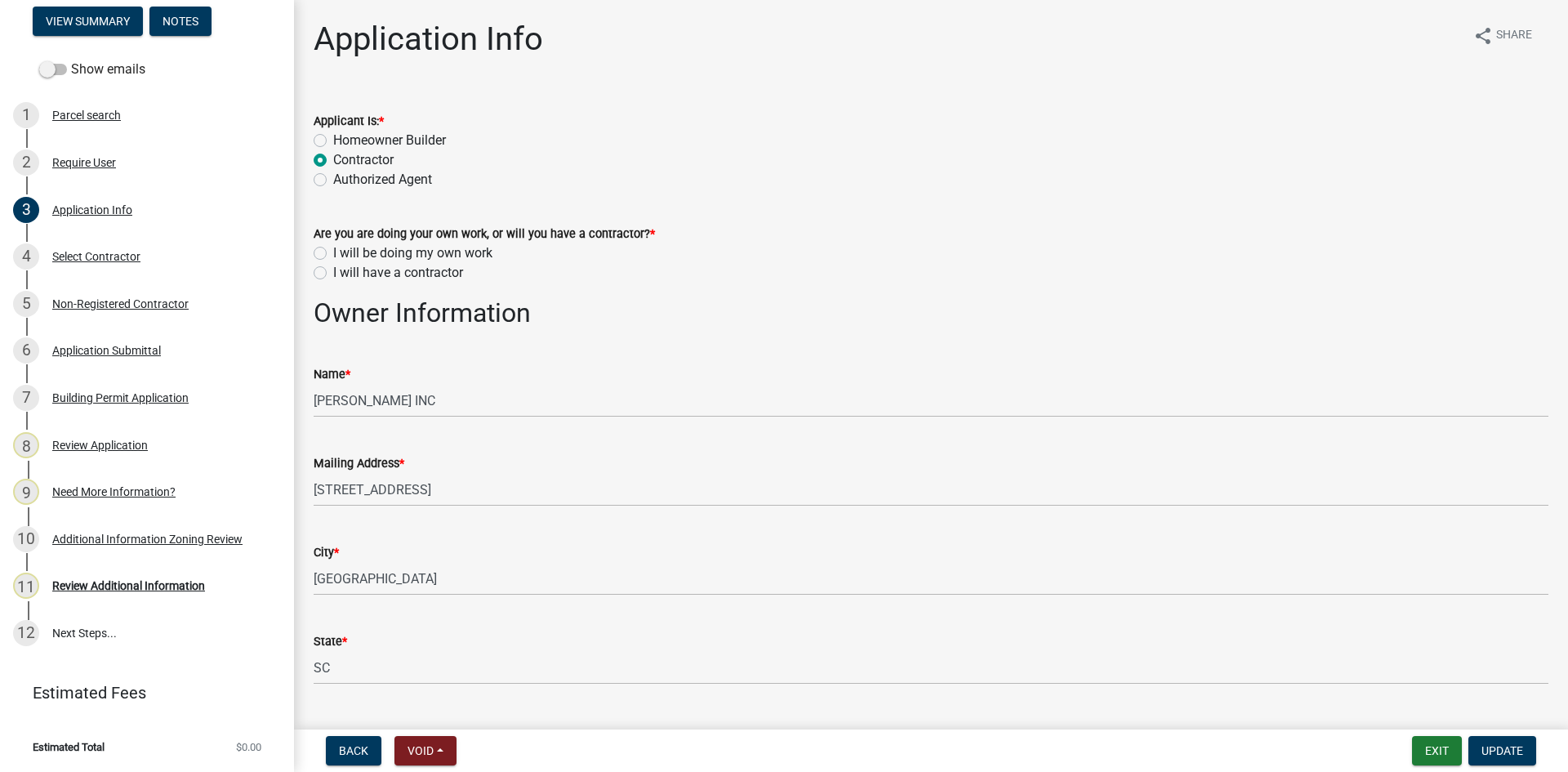
click at [334, 273] on label "I will have a contractor" at bounding box center [398, 273] width 130 height 20
click at [334, 273] on input "I will have a contractor" at bounding box center [339, 268] width 11 height 11
radio input "true"
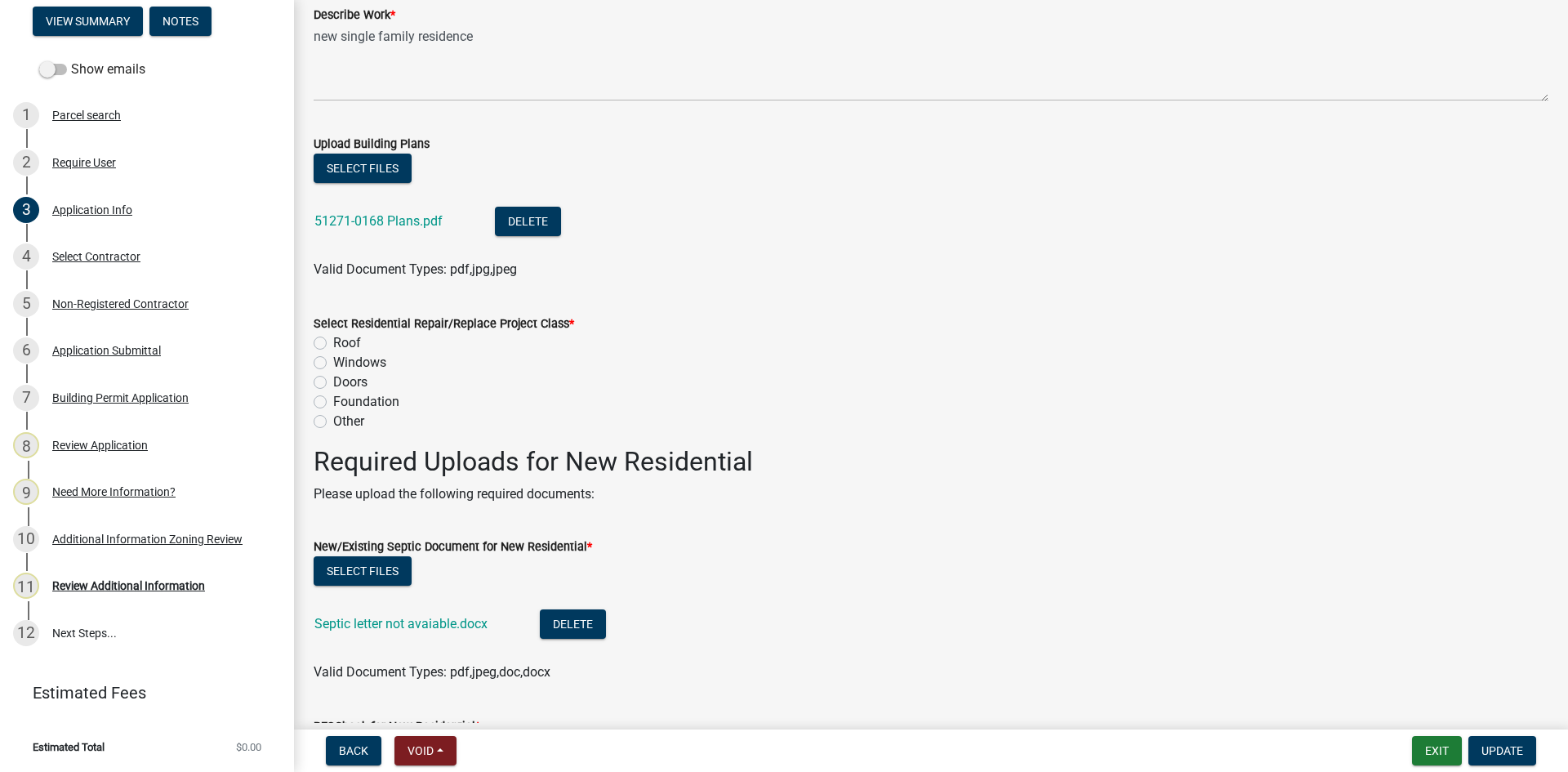
scroll to position [2042, 0]
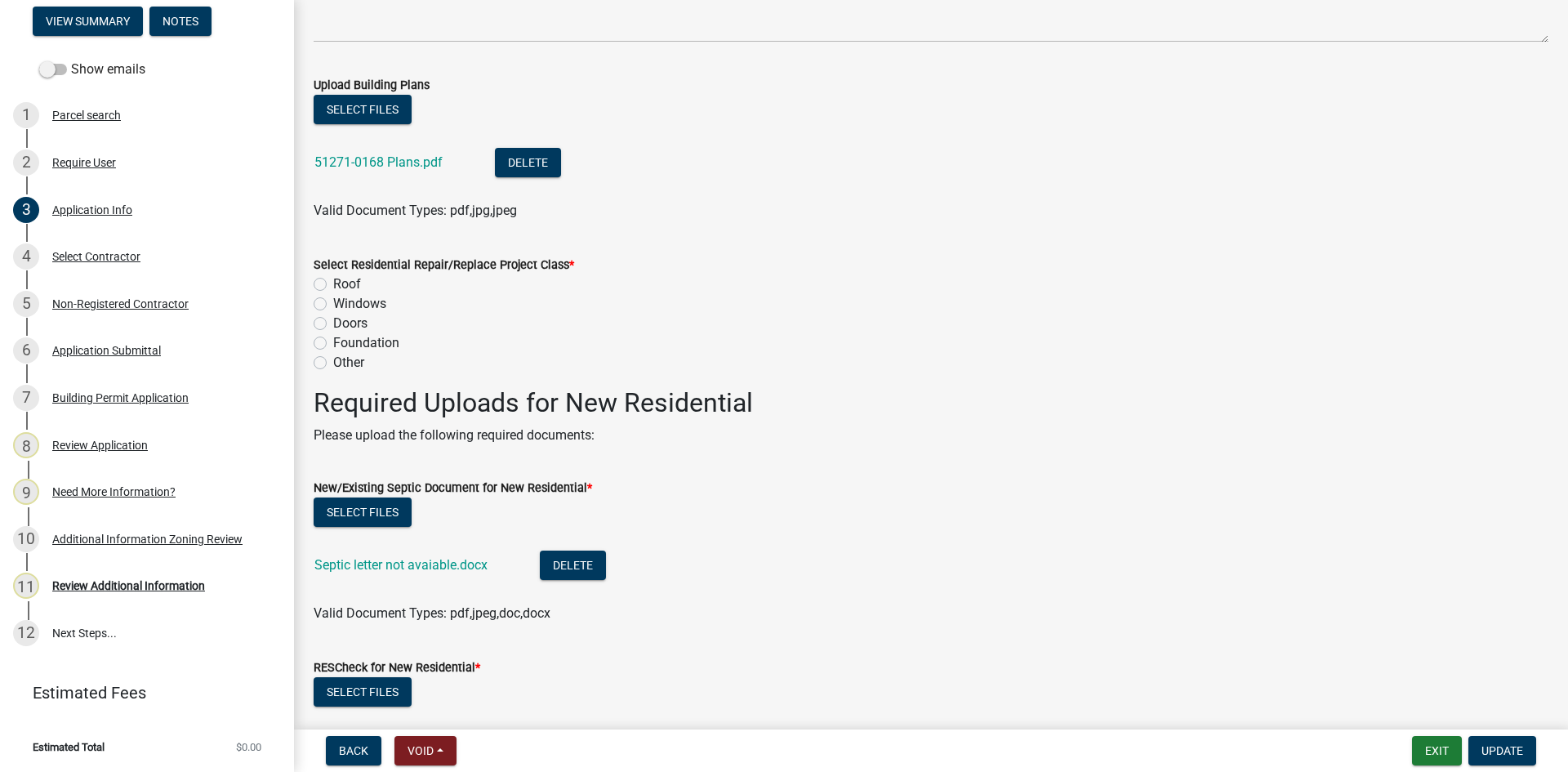
click at [313, 358] on div "Select Residential Repair/Replace Project Class * Roof Windows Doors Foundation…" at bounding box center [931, 303] width 1259 height 137
click at [327, 366] on div "Other" at bounding box center [931, 362] width 1235 height 20
click at [1498, 742] on button "Update" at bounding box center [1503, 750] width 68 height 30
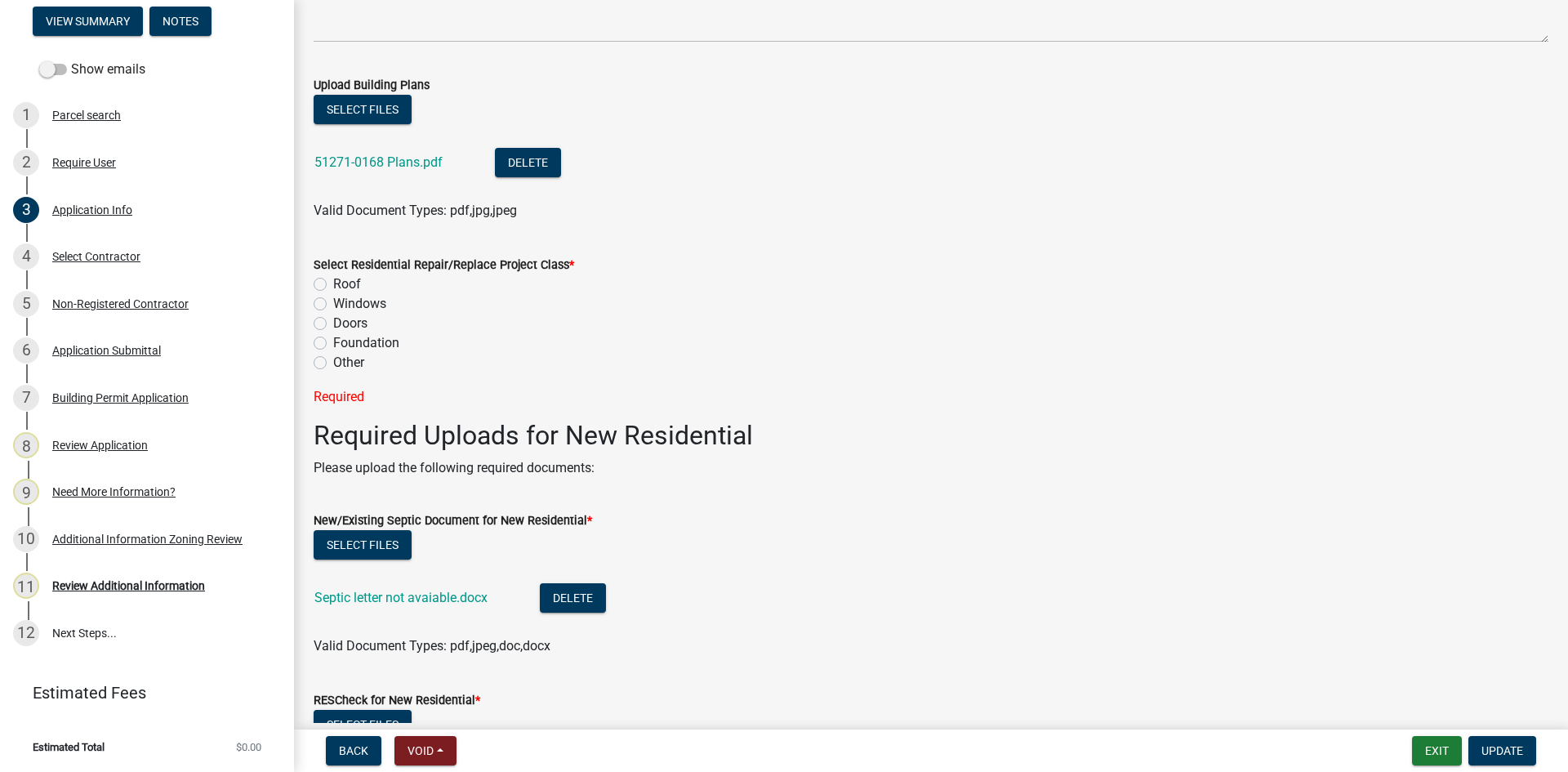
drag, startPoint x: 311, startPoint y: 363, endPoint x: 320, endPoint y: 366, distance: 9.5
click at [320, 366] on div "Select Residential Repair/Replace Project Class * Roof Windows Doors Foundation…" at bounding box center [931, 320] width 1259 height 171
click at [334, 367] on label "Other" at bounding box center [349, 362] width 31 height 20
click at [334, 363] on input "Other" at bounding box center [339, 358] width 11 height 11
radio input "true"
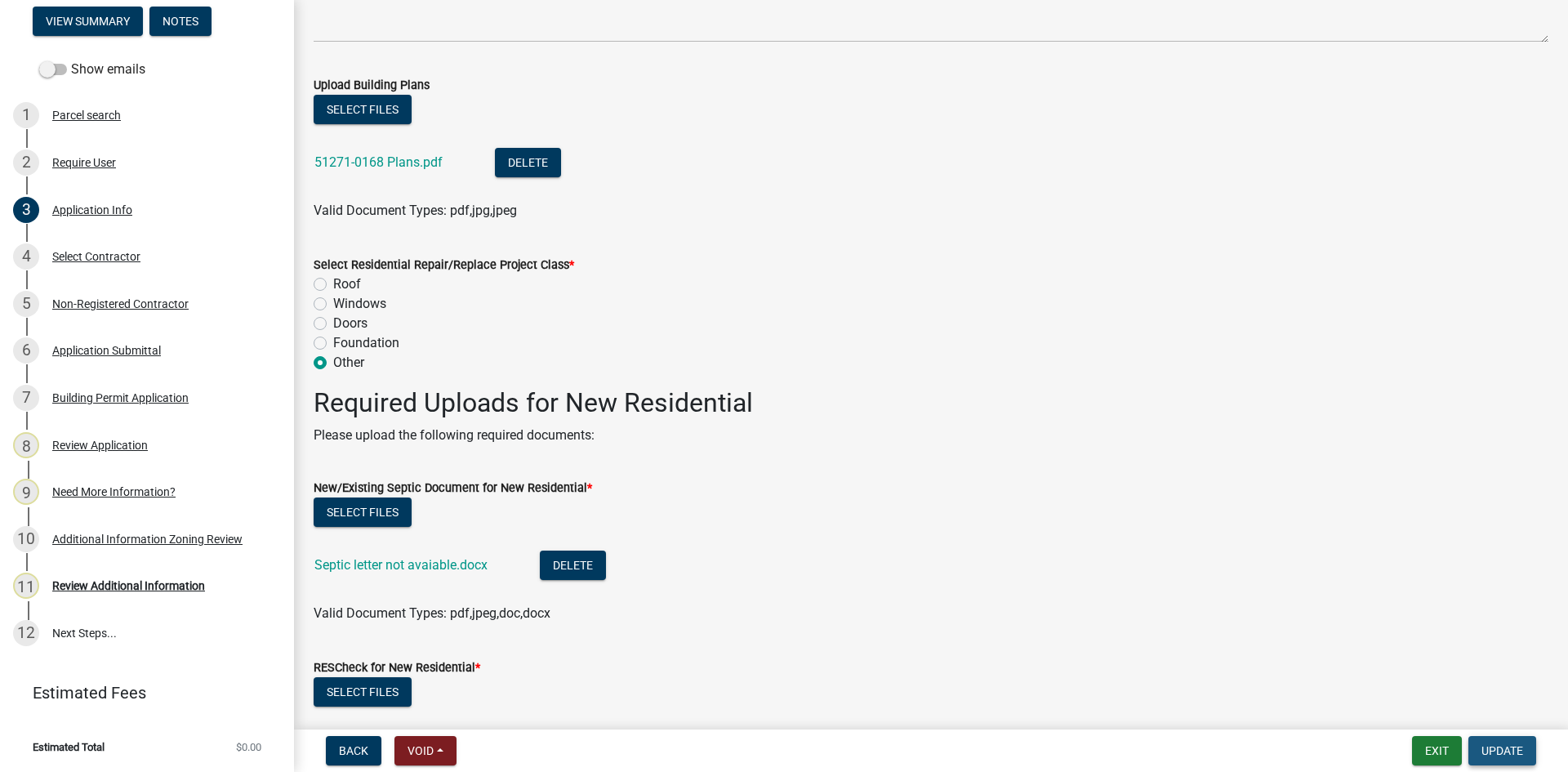
click at [1488, 744] on span "Update" at bounding box center [1503, 750] width 41 height 13
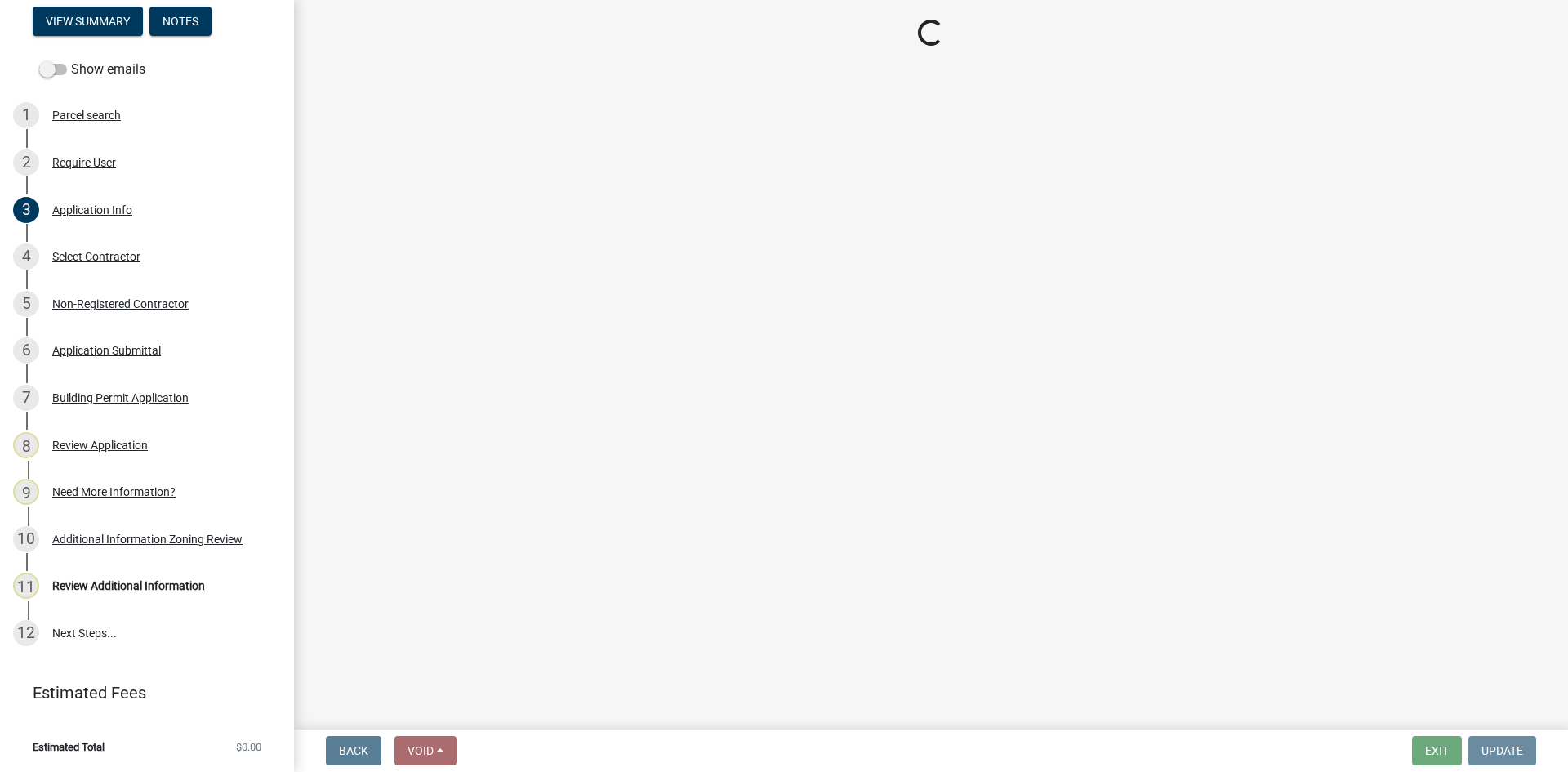
scroll to position [0, 0]
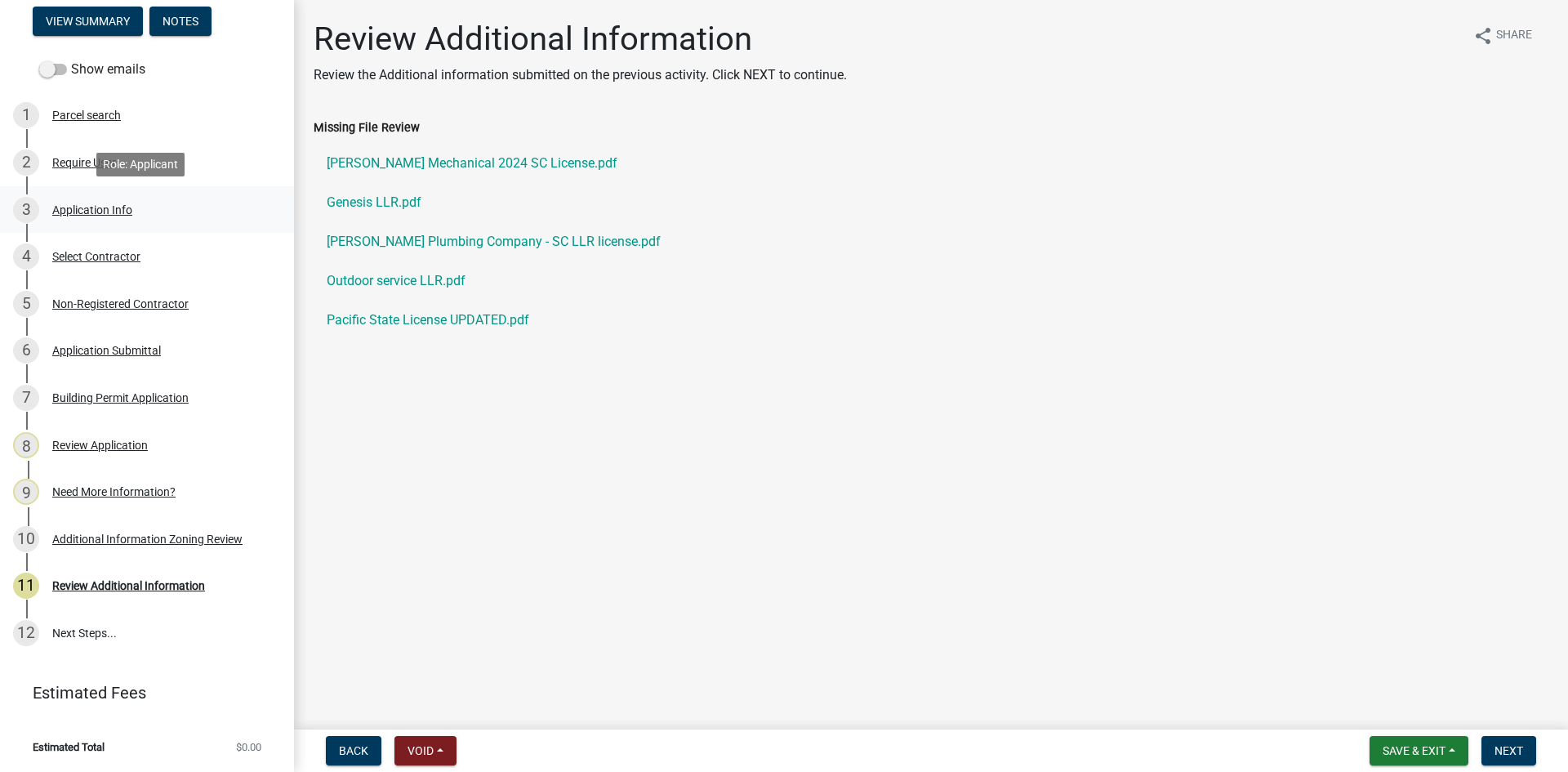
click at [71, 205] on div "Application Info" at bounding box center [91, 210] width 80 height 12
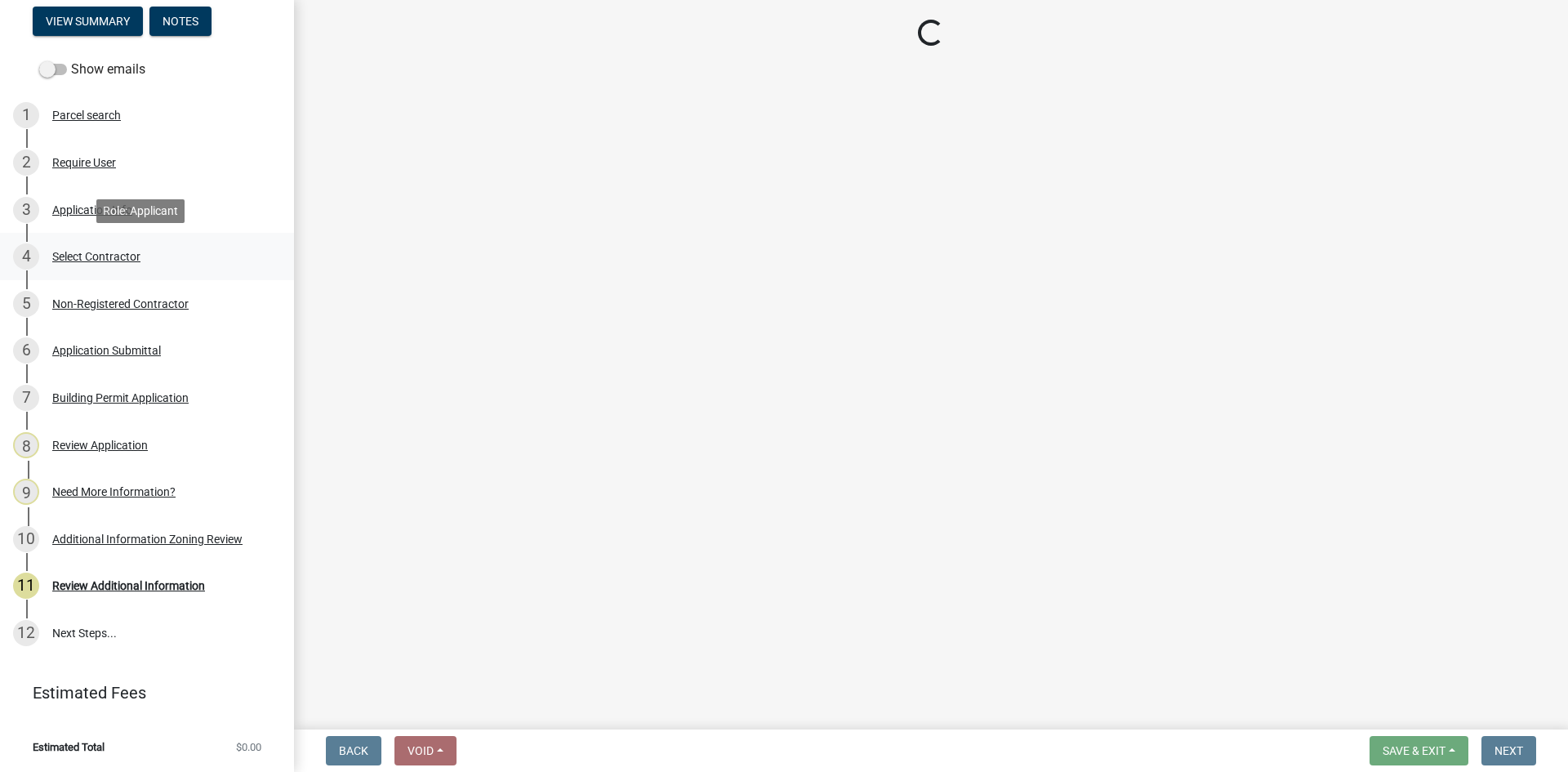
select select "42590599-3c97-479d-b3e9-fbeca9af4fb5"
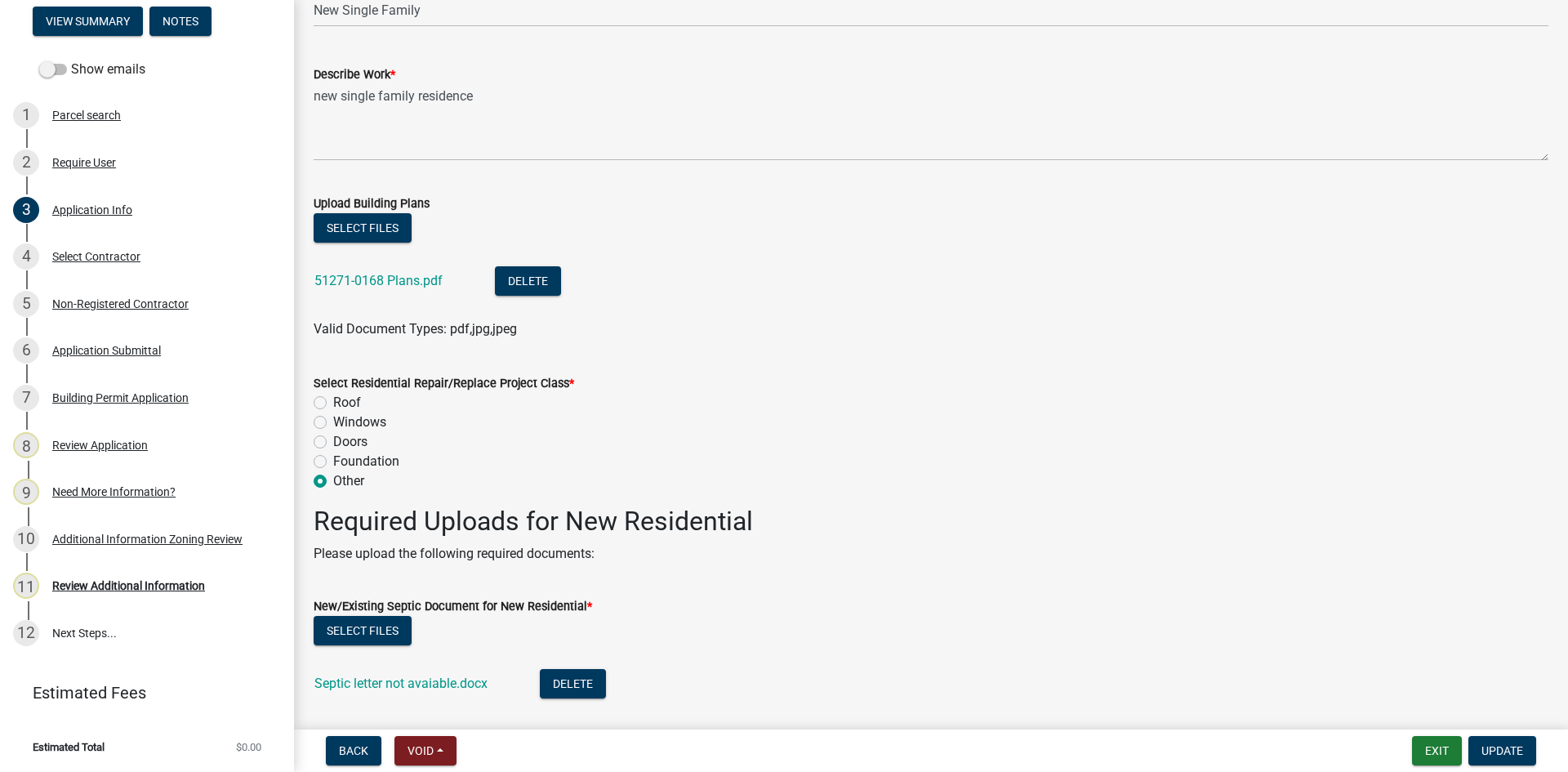
scroll to position [1878, 0]
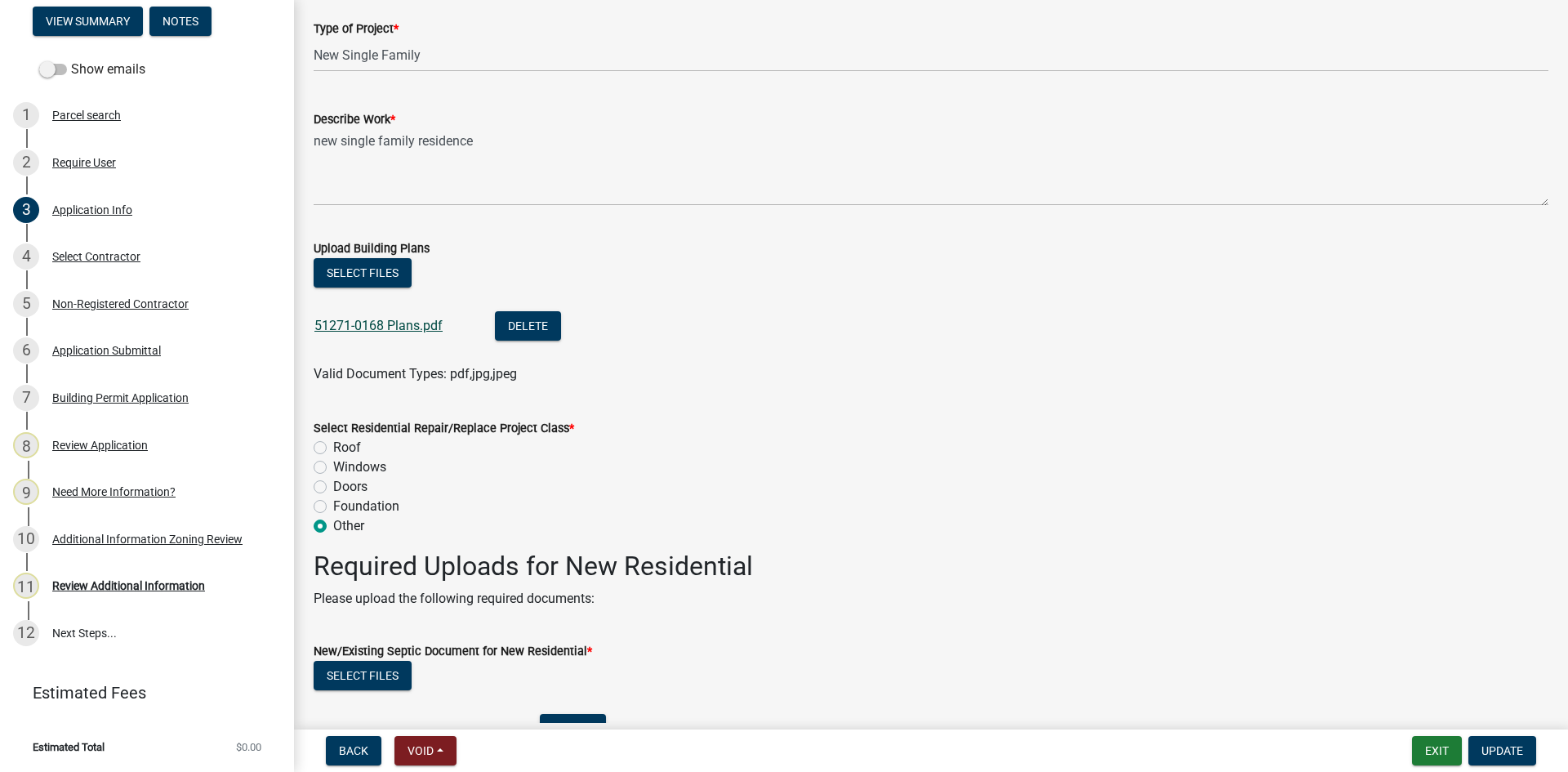
click at [372, 329] on link "51271-0168 Plans.pdf" at bounding box center [379, 325] width 128 height 15
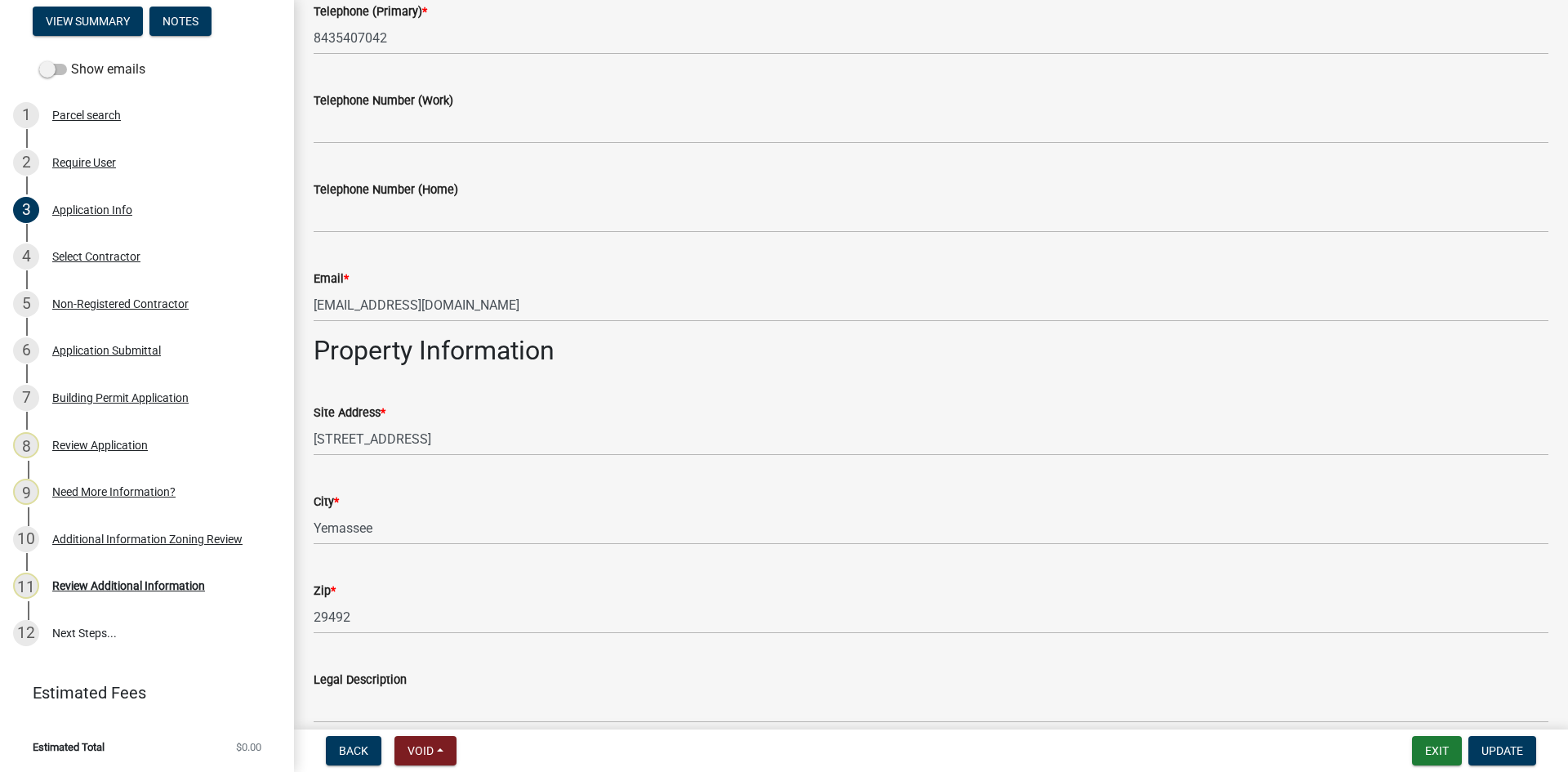
scroll to position [817, 0]
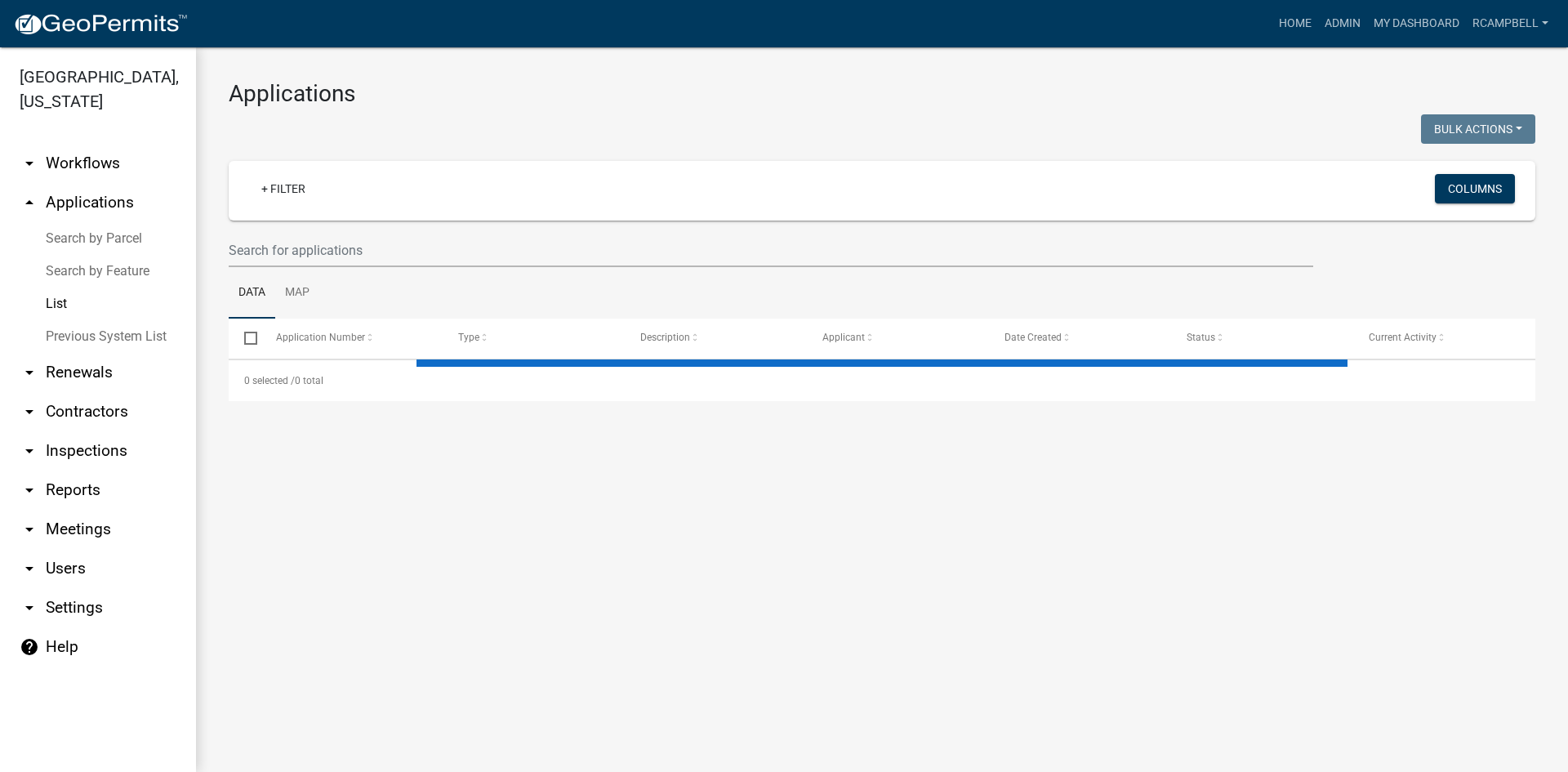
select select "3: 100"
click at [336, 256] on input "text" at bounding box center [771, 249] width 1085 height 33
select select "3: 100"
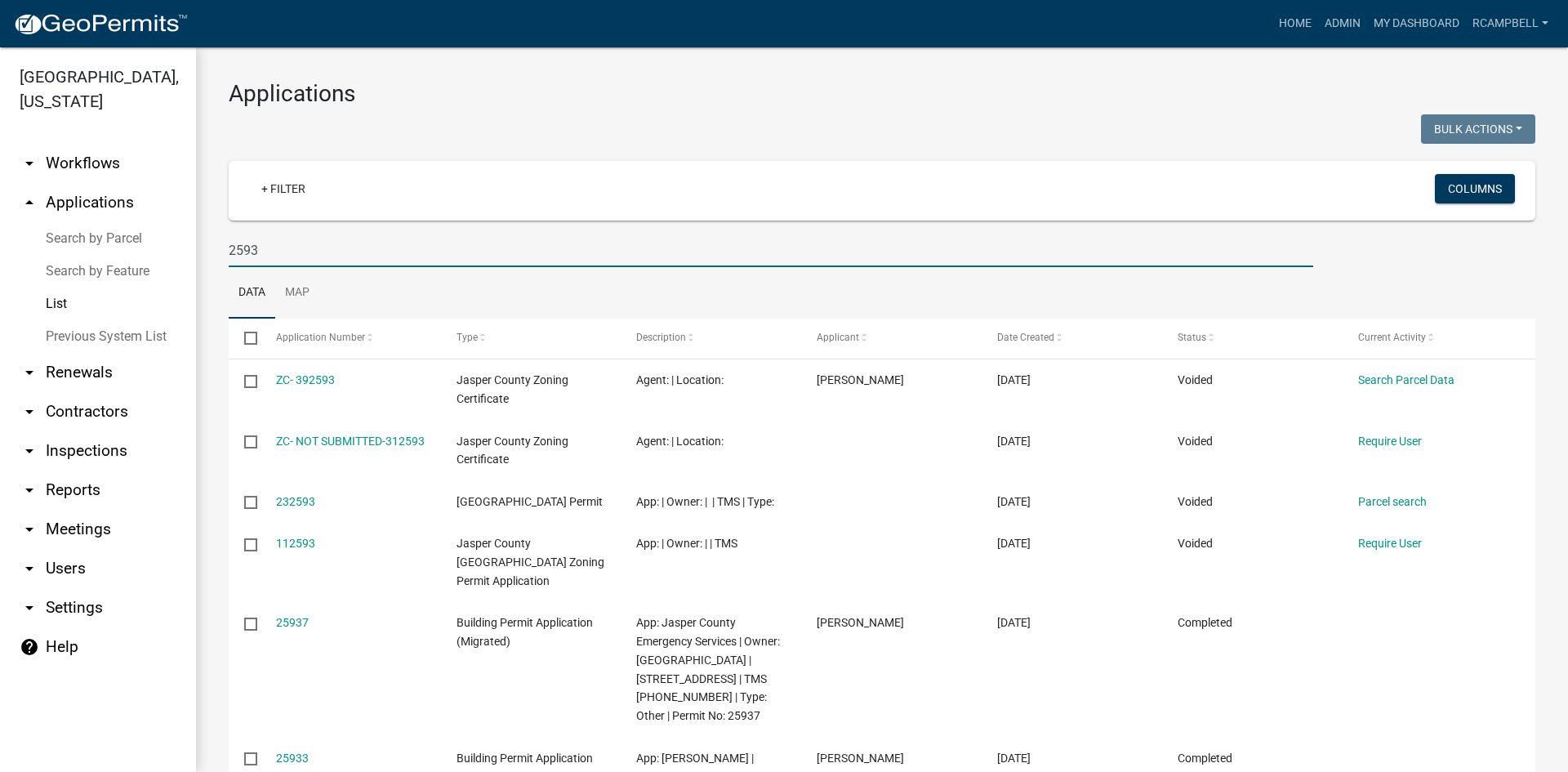
click at [346, 242] on input "2593" at bounding box center [771, 249] width 1085 height 33
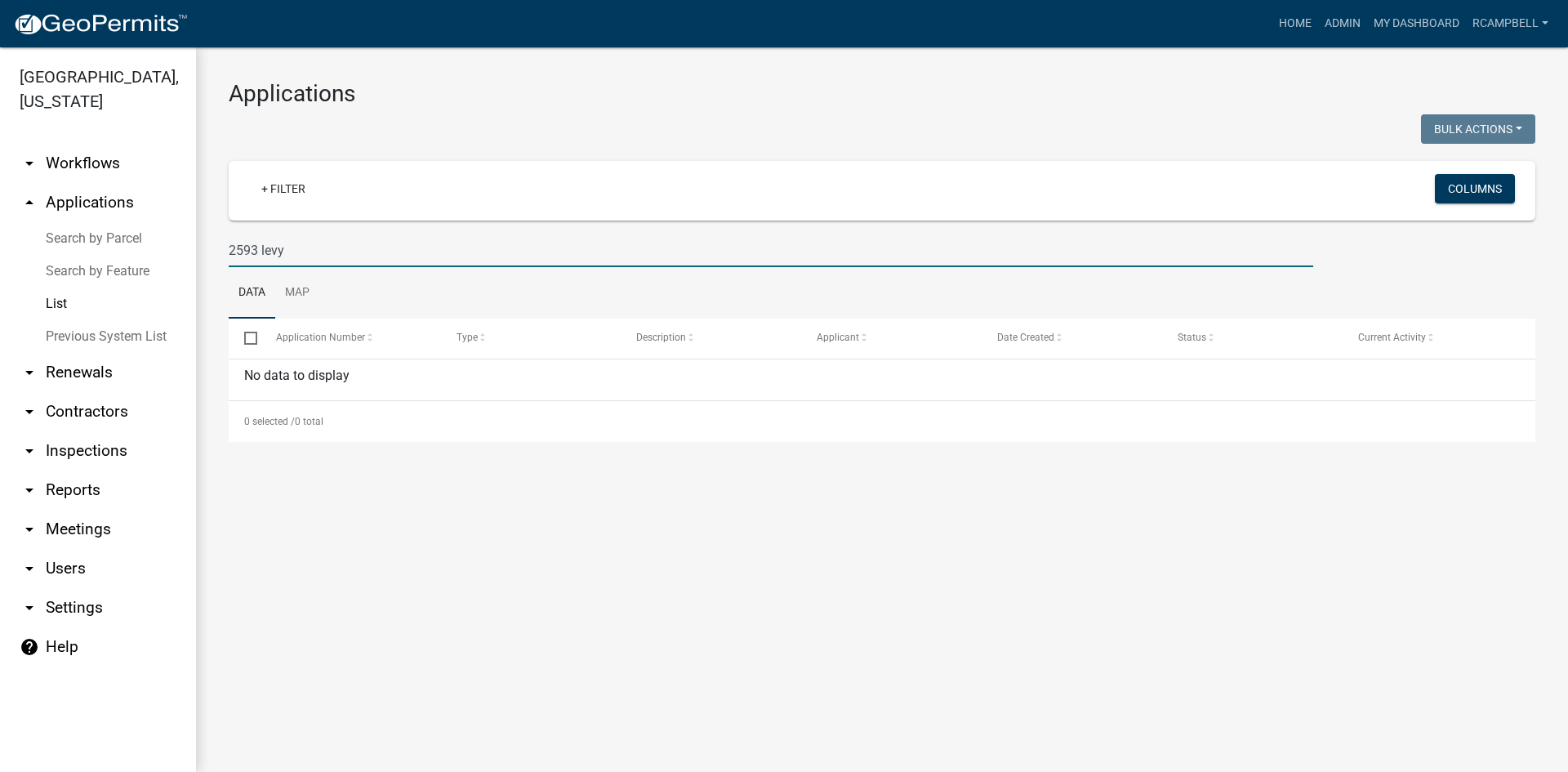
click at [260, 249] on input "2593 levy" at bounding box center [771, 249] width 1085 height 33
click at [261, 250] on input "2593 levy" at bounding box center [771, 249] width 1085 height 33
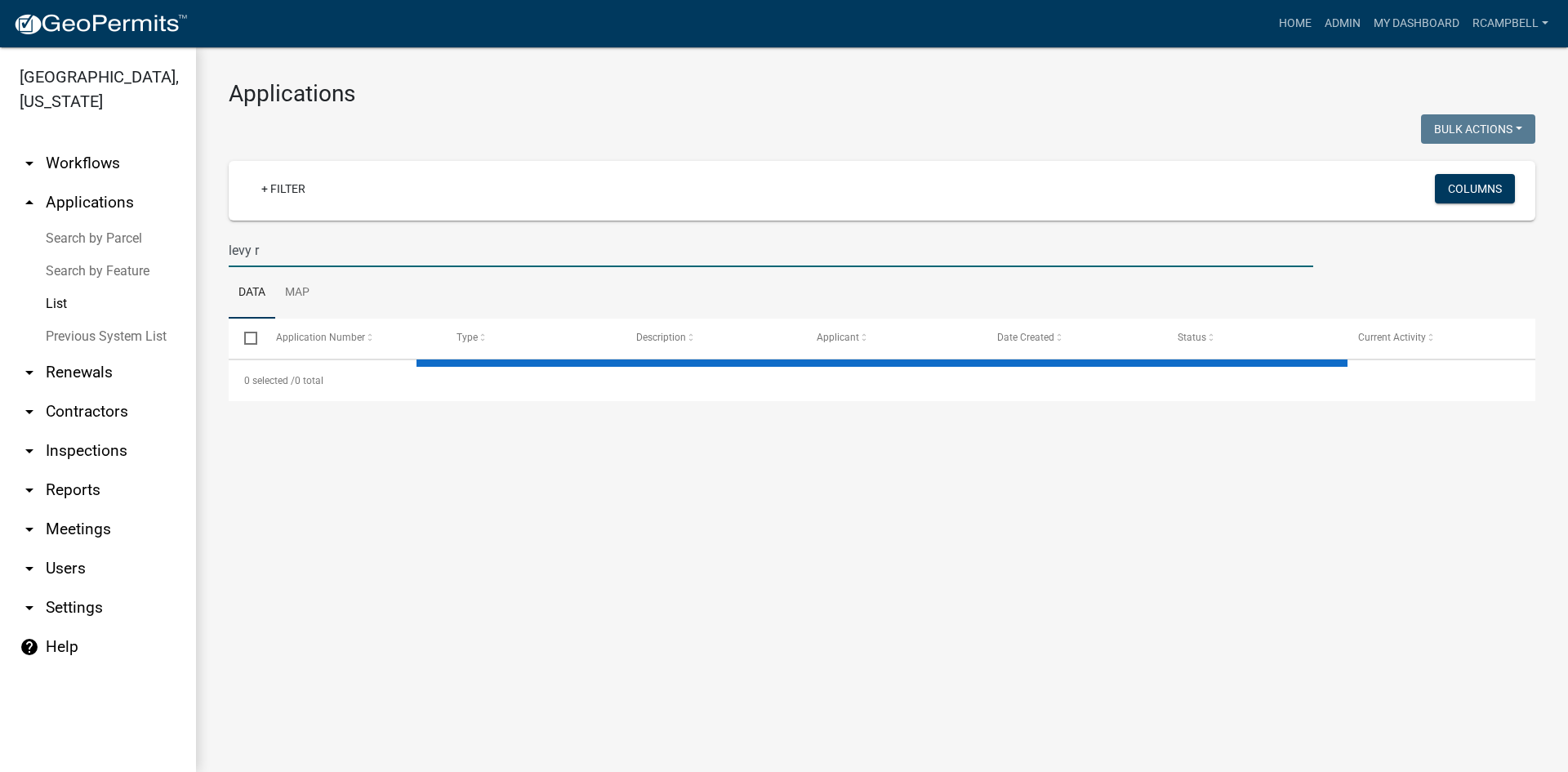
type input "[PERSON_NAME]"
select select "3: 100"
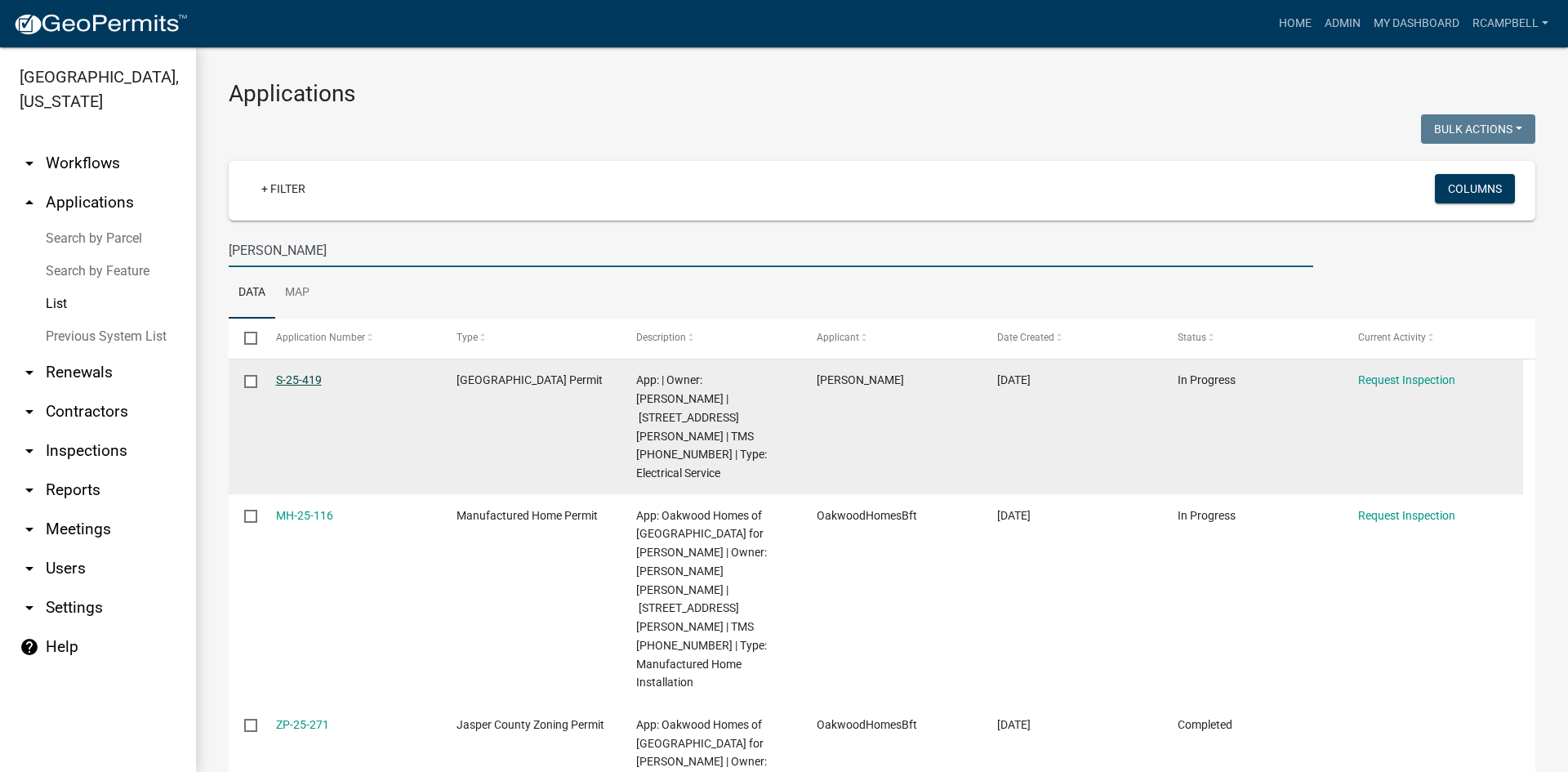
type input "[PERSON_NAME]"
click at [294, 379] on link "S-25-419" at bounding box center [299, 379] width 46 height 13
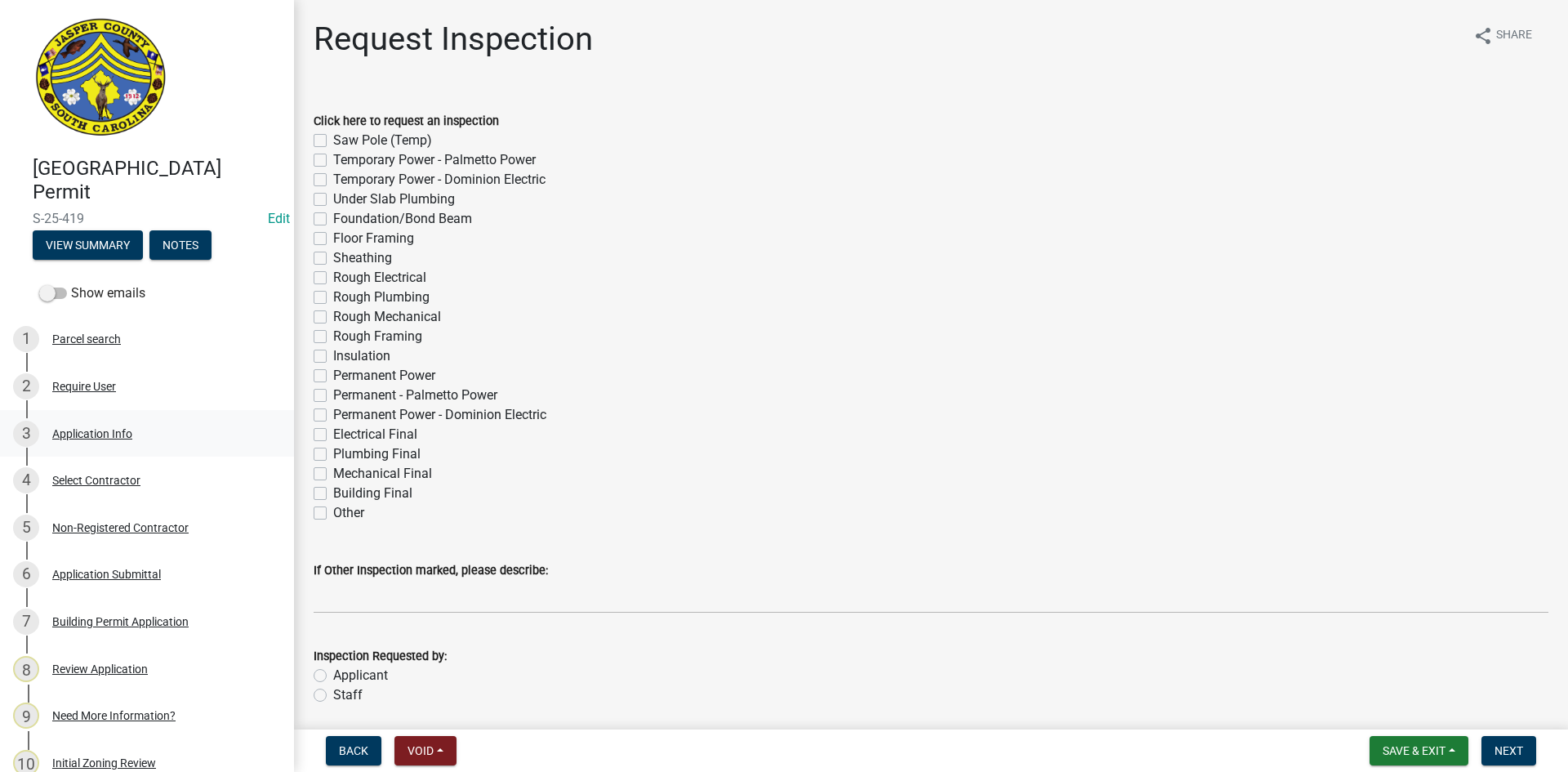
click at [83, 430] on div "Application Info" at bounding box center [91, 433] width 80 height 12
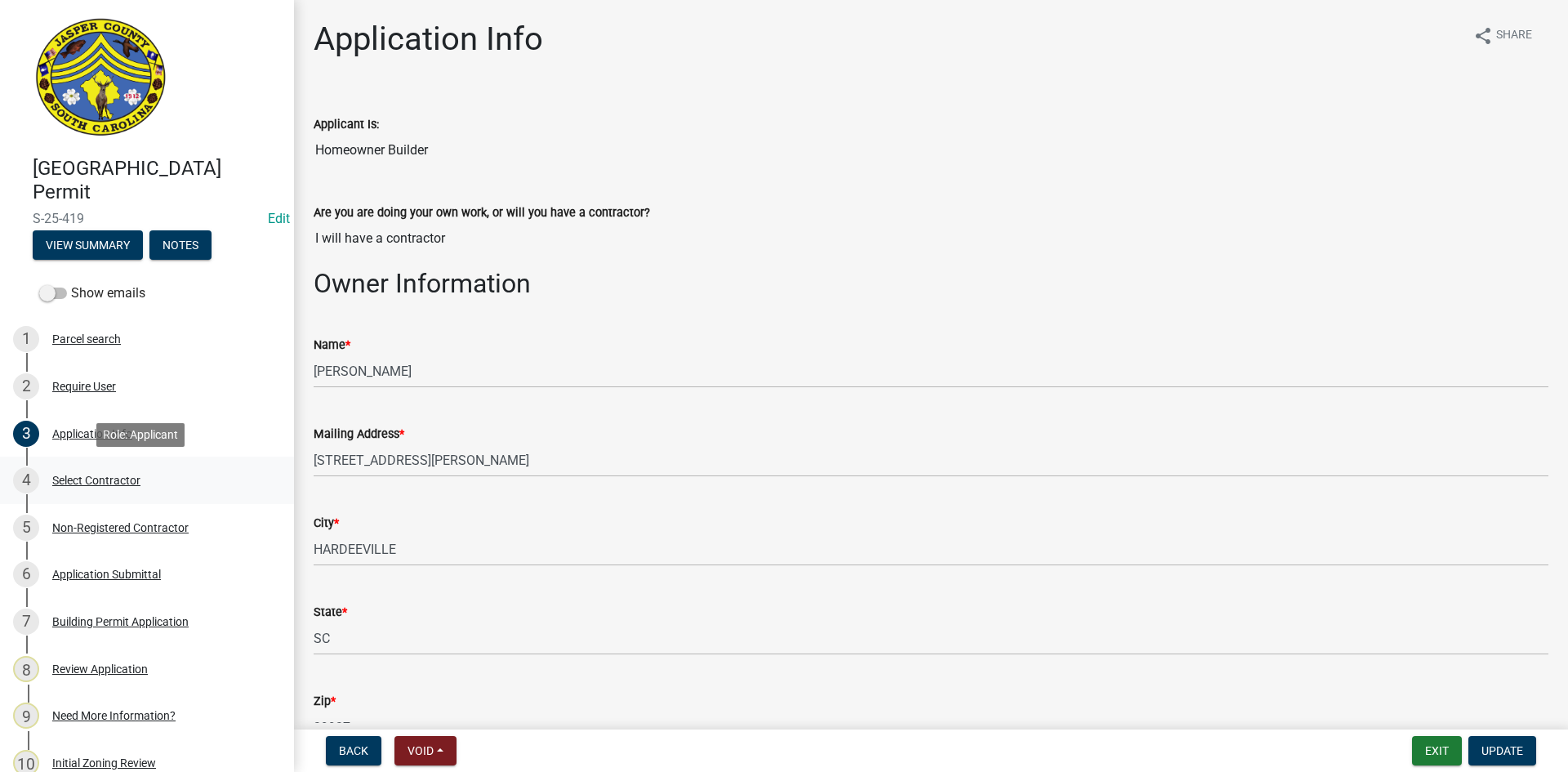
click at [106, 480] on div "Select Contractor" at bounding box center [96, 480] width 88 height 12
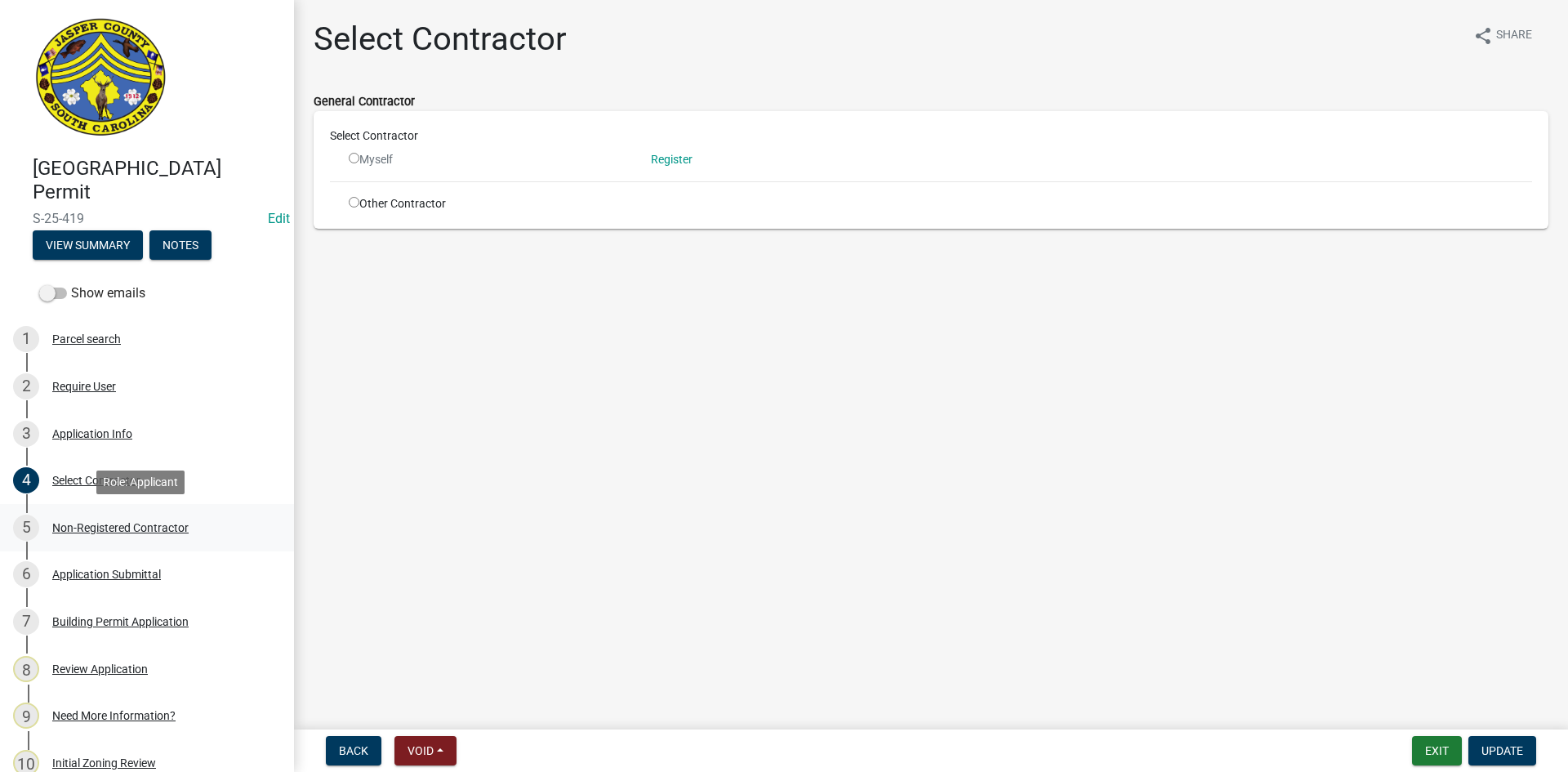
drag, startPoint x: 124, startPoint y: 524, endPoint x: 105, endPoint y: 515, distance: 21.0
click at [124, 522] on div "Non-Registered Contractor" at bounding box center [120, 527] width 136 height 12
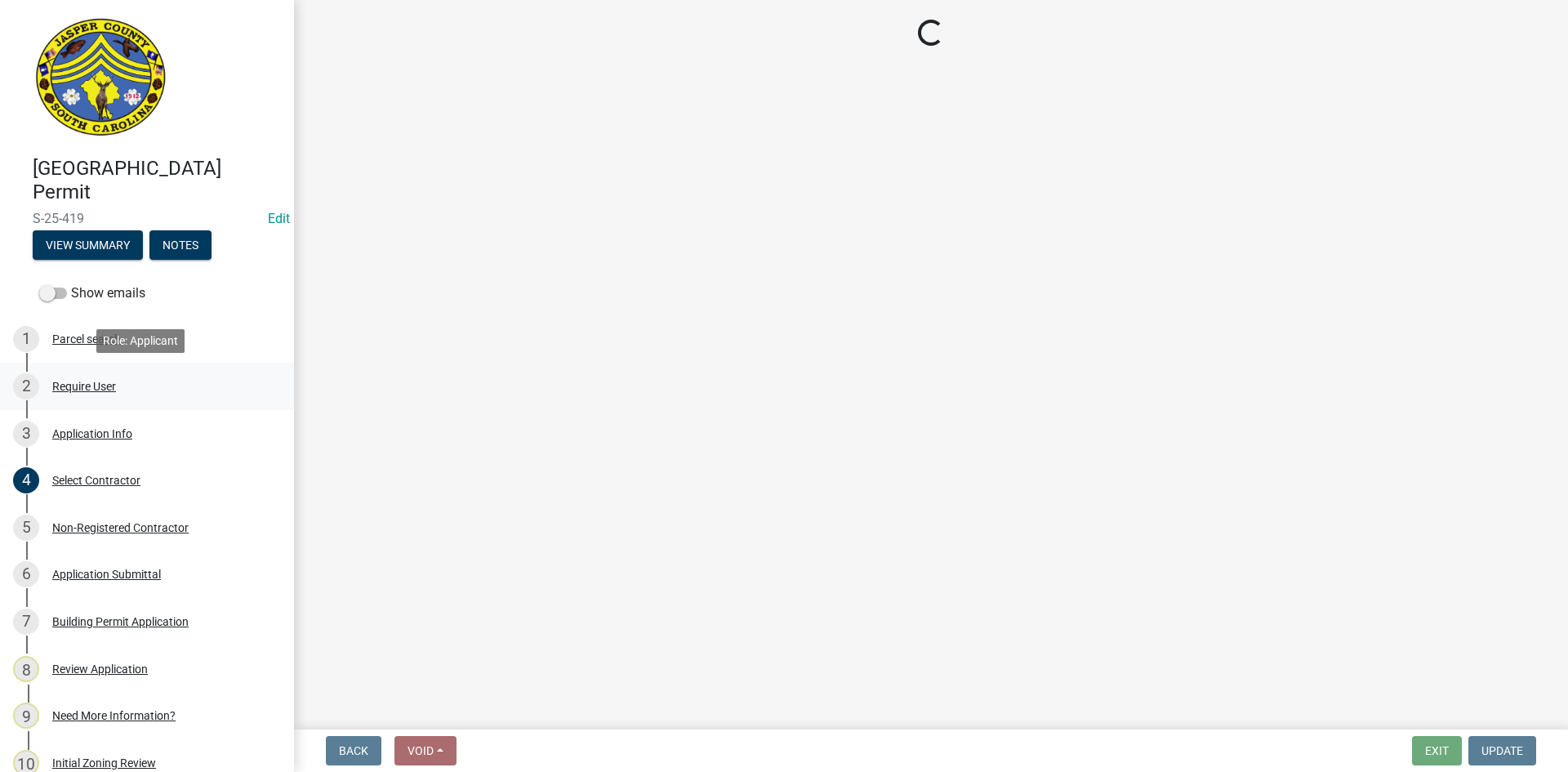
click at [94, 377] on div "2 Require User" at bounding box center [141, 386] width 255 height 26
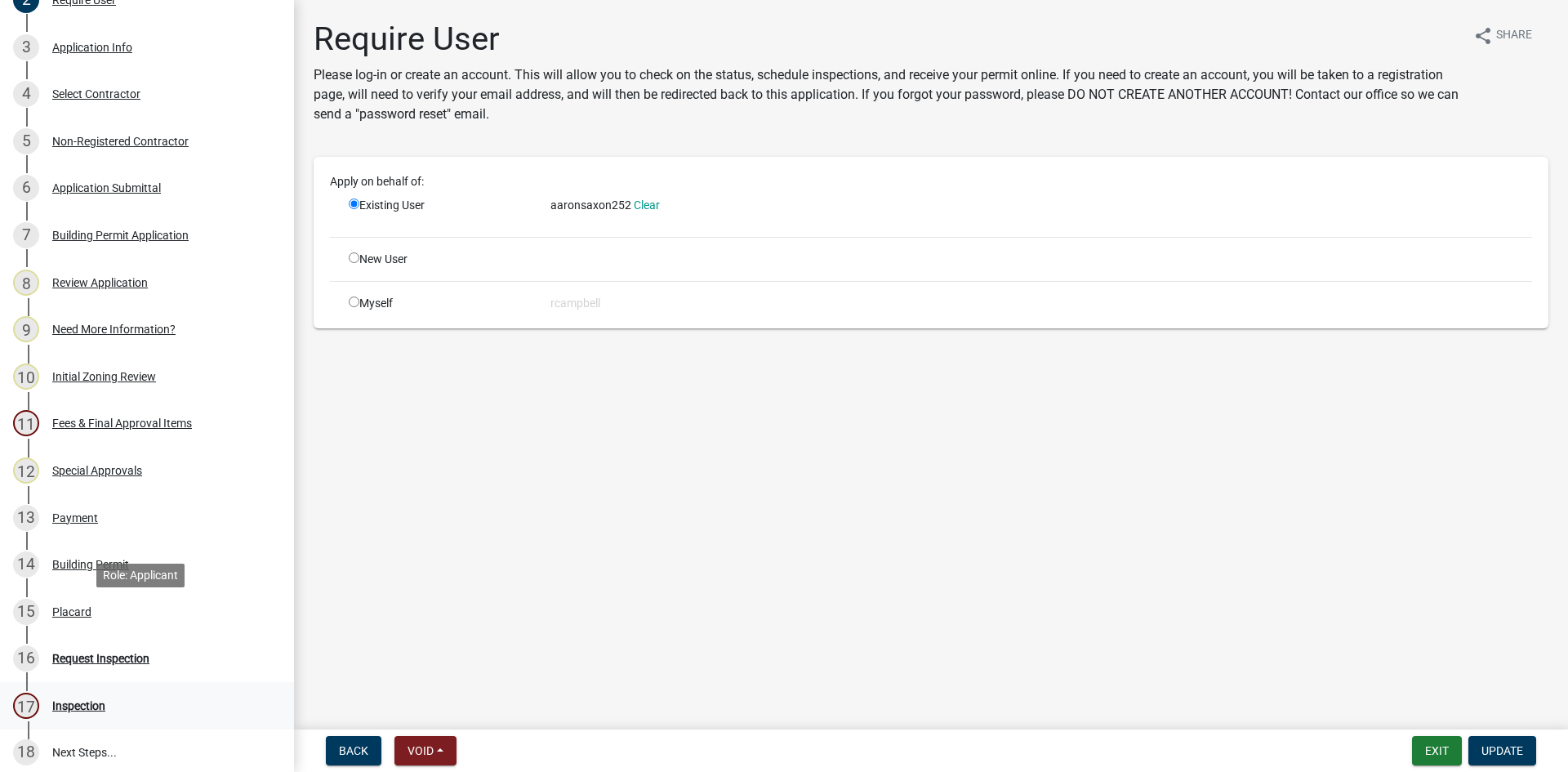
scroll to position [408, 0]
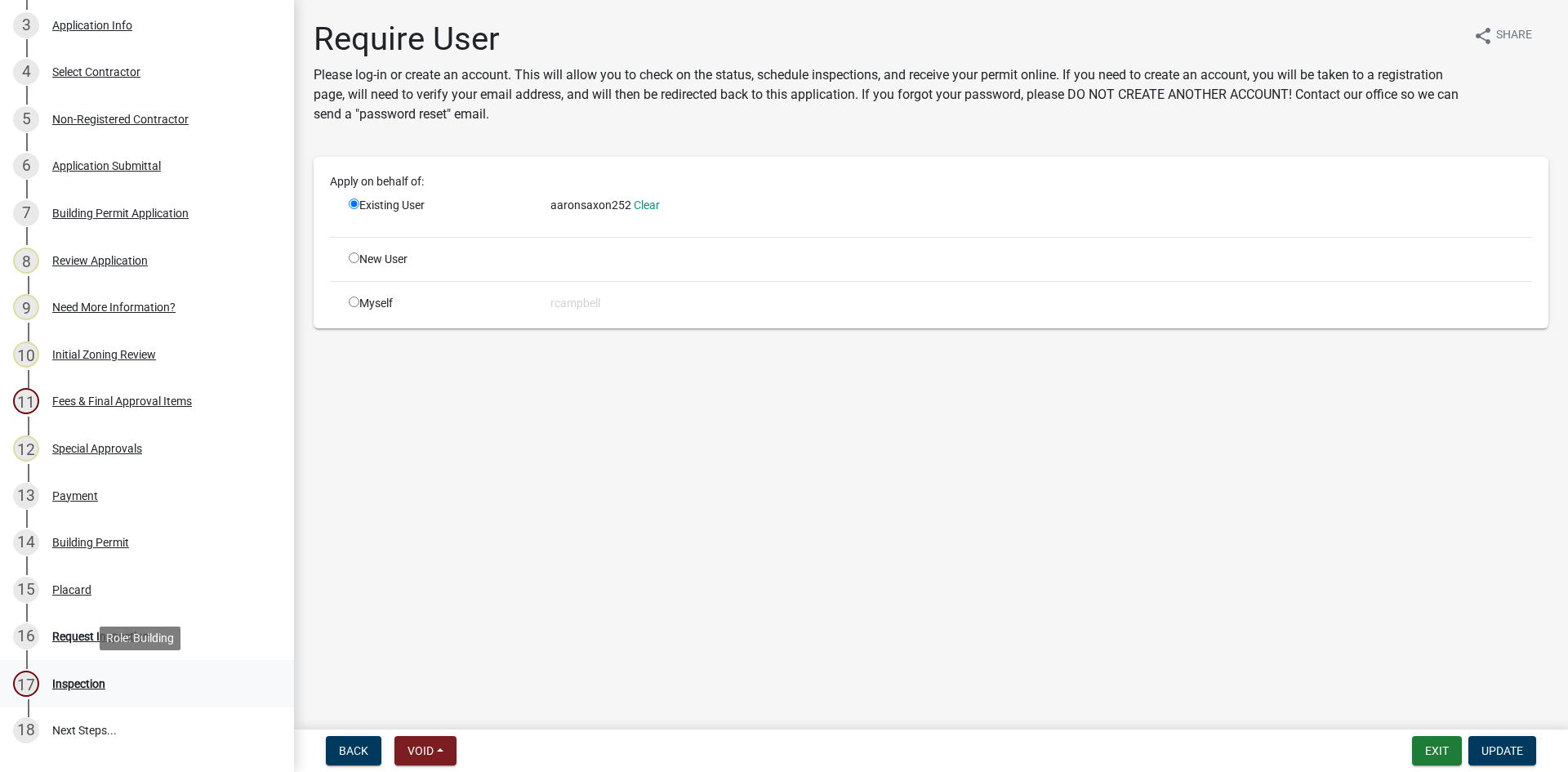
click at [71, 690] on div "Inspection" at bounding box center [78, 683] width 53 height 12
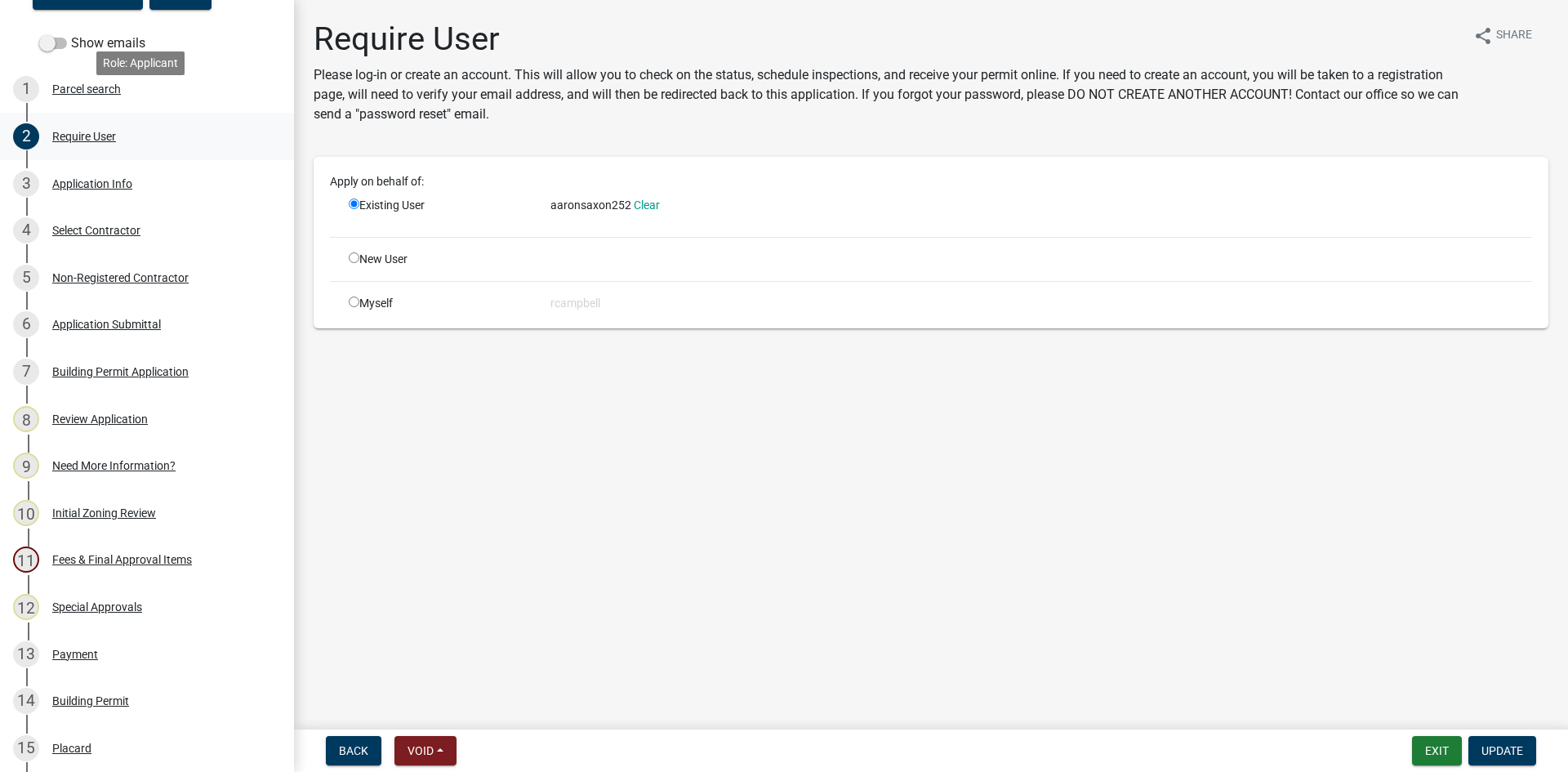
scroll to position [245, 0]
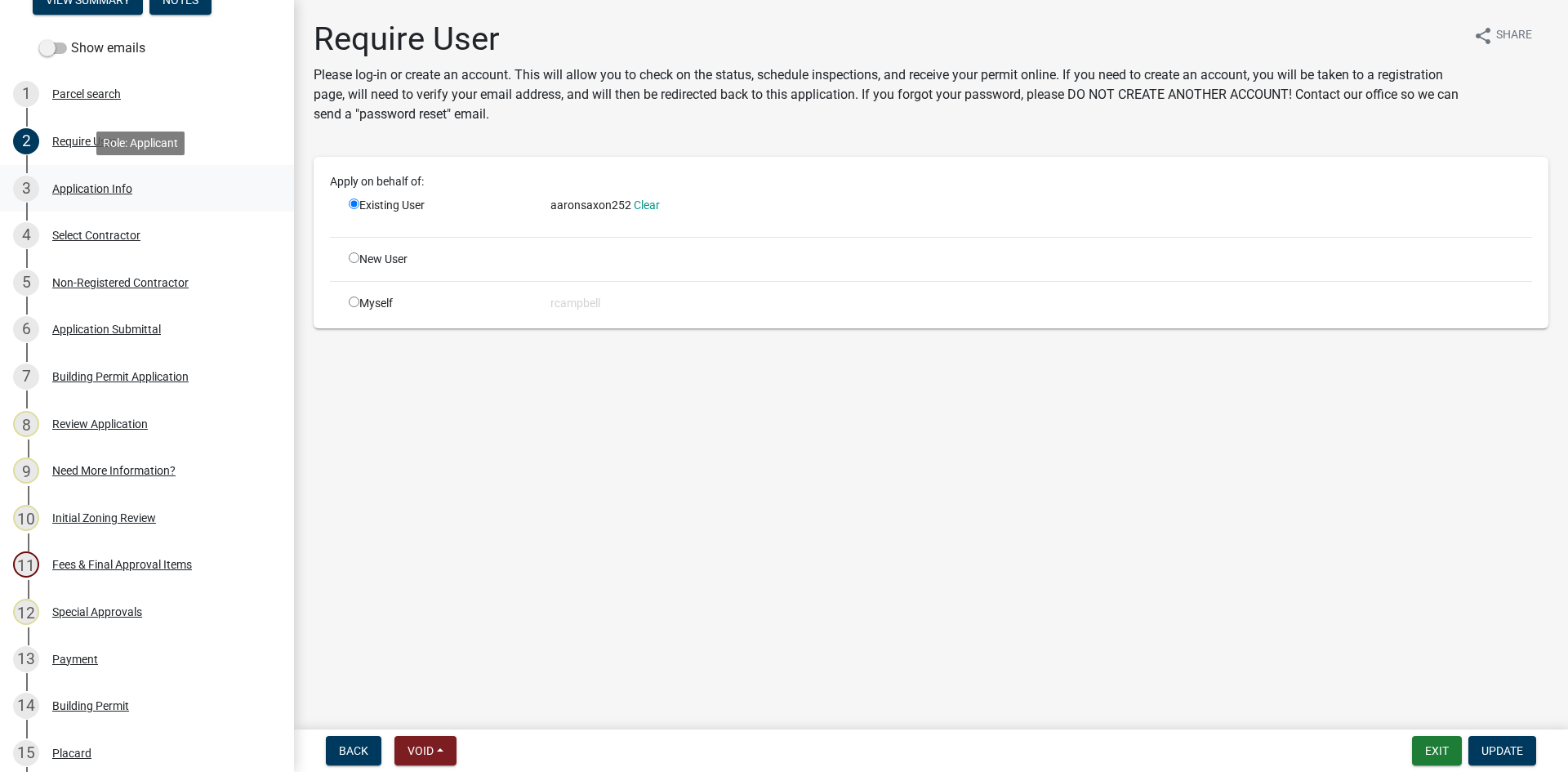
click at [98, 171] on link "3 Application Info" at bounding box center [147, 188] width 294 height 48
